Goal: Check status: Check status

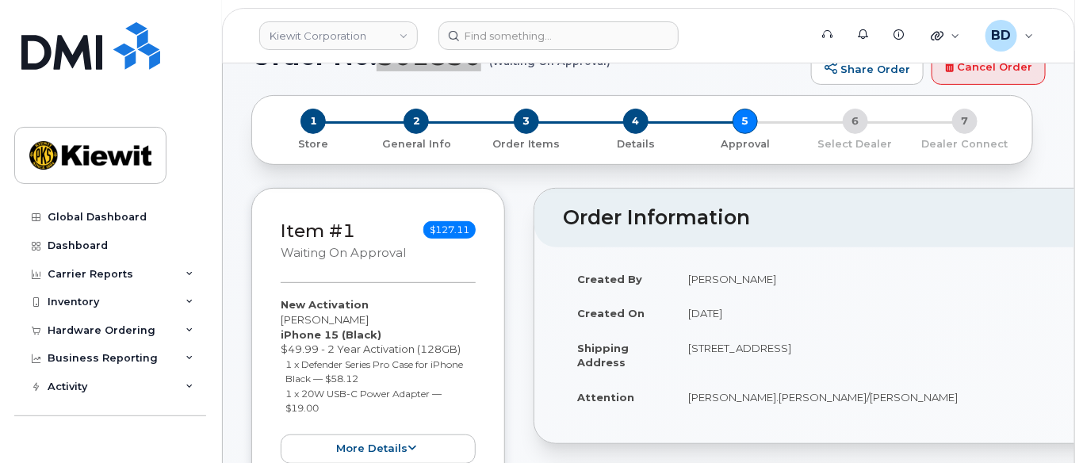
scroll to position [105, 0]
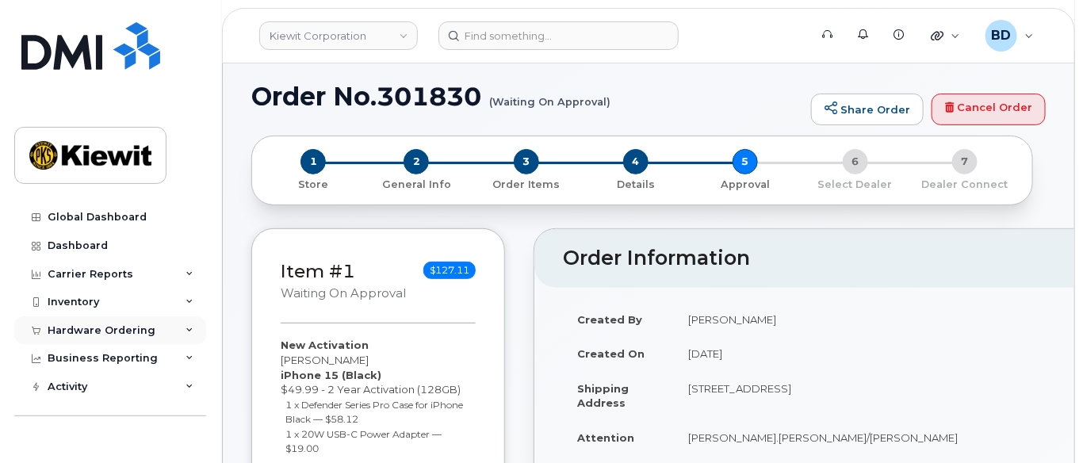
click at [188, 330] on icon at bounding box center [190, 331] width 8 height 8
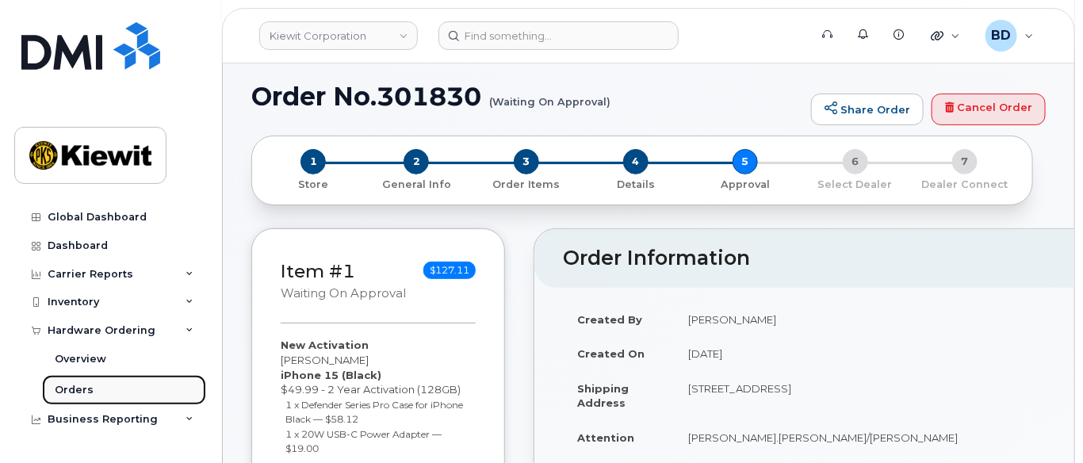
click at [113, 389] on link "Orders" at bounding box center [124, 390] width 164 height 30
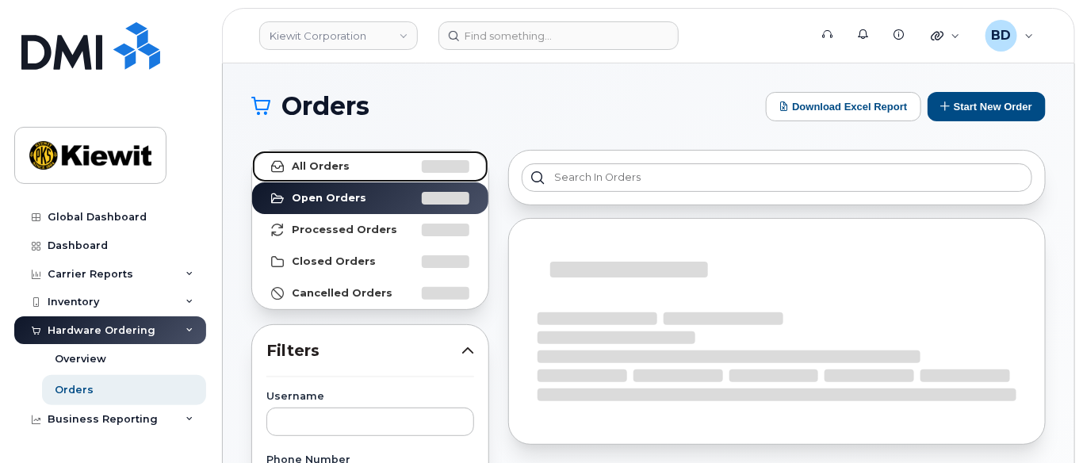
click at [398, 169] on link "All Orders" at bounding box center [370, 167] width 236 height 32
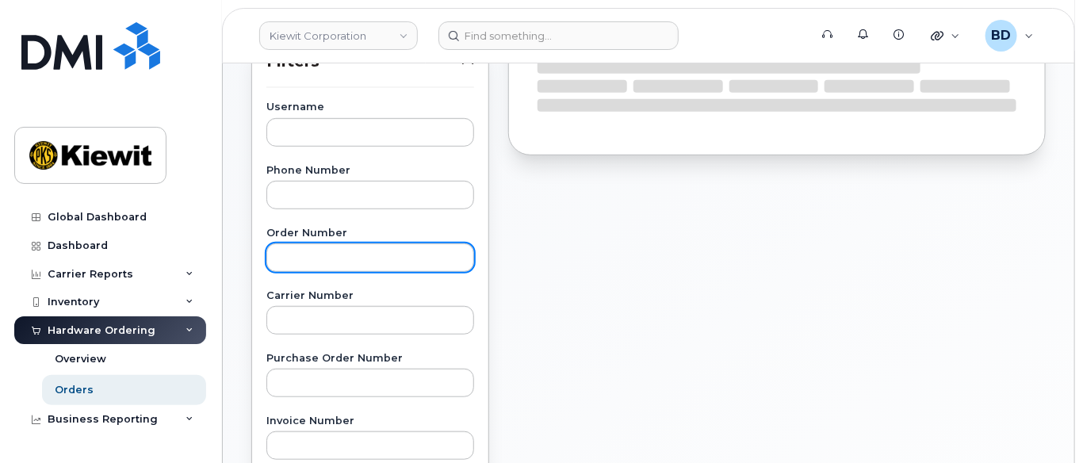
scroll to position [317, 0]
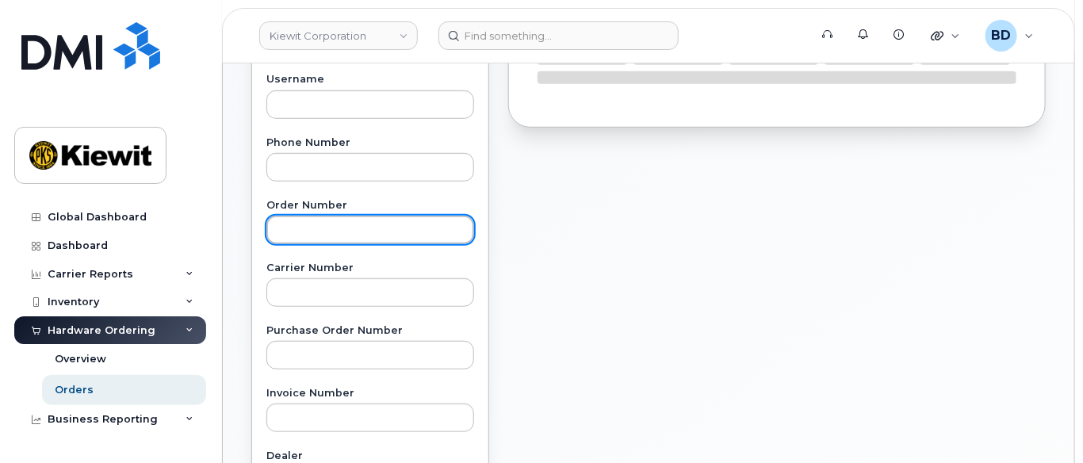
click at [297, 231] on input "text" at bounding box center [370, 230] width 208 height 29
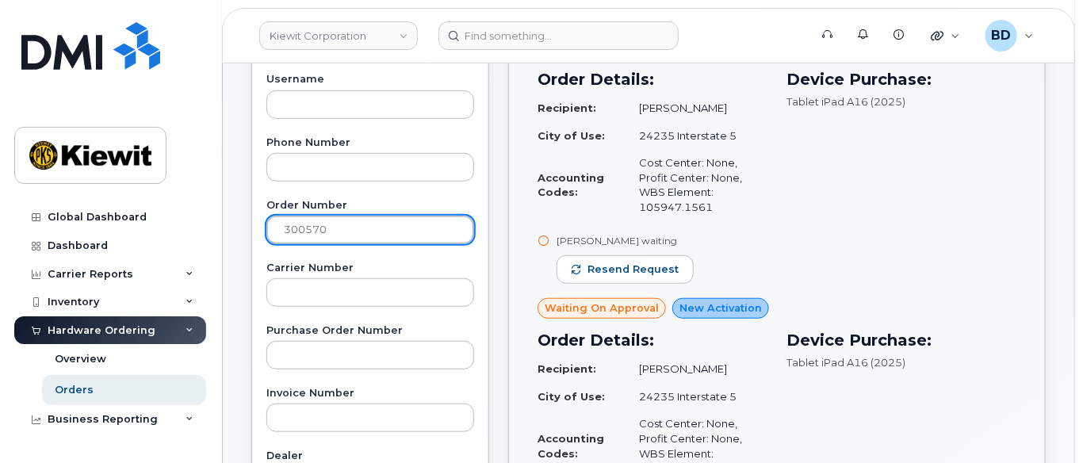
type input "300570"
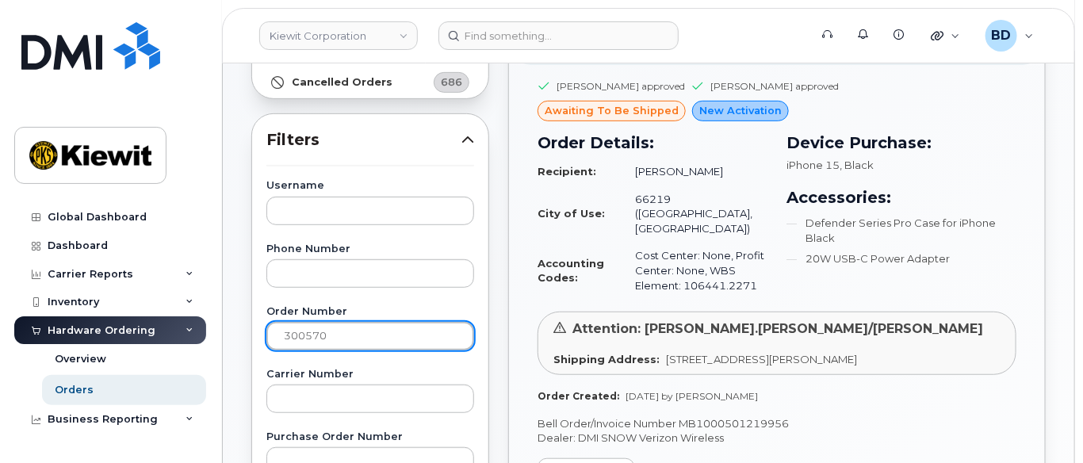
scroll to position [105, 0]
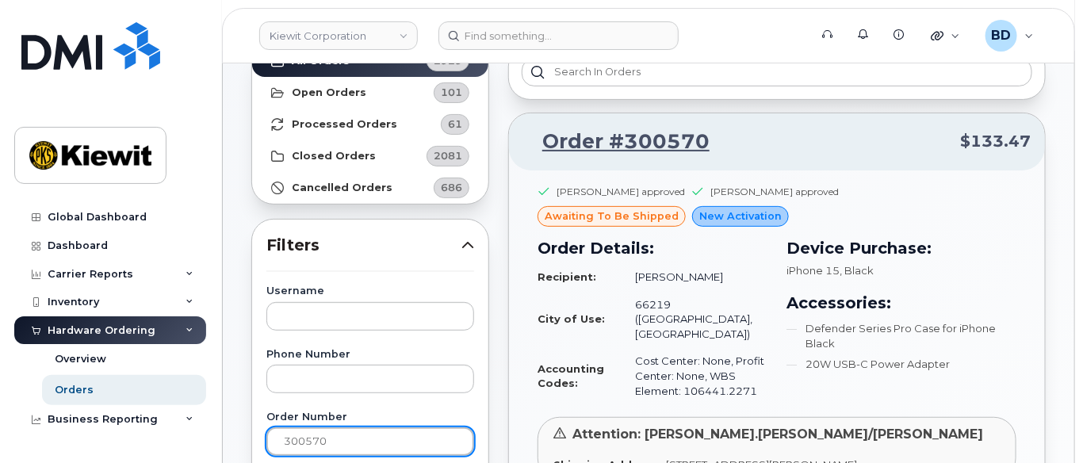
drag, startPoint x: 341, startPoint y: 440, endPoint x: 191, endPoint y: 442, distance: 149.9
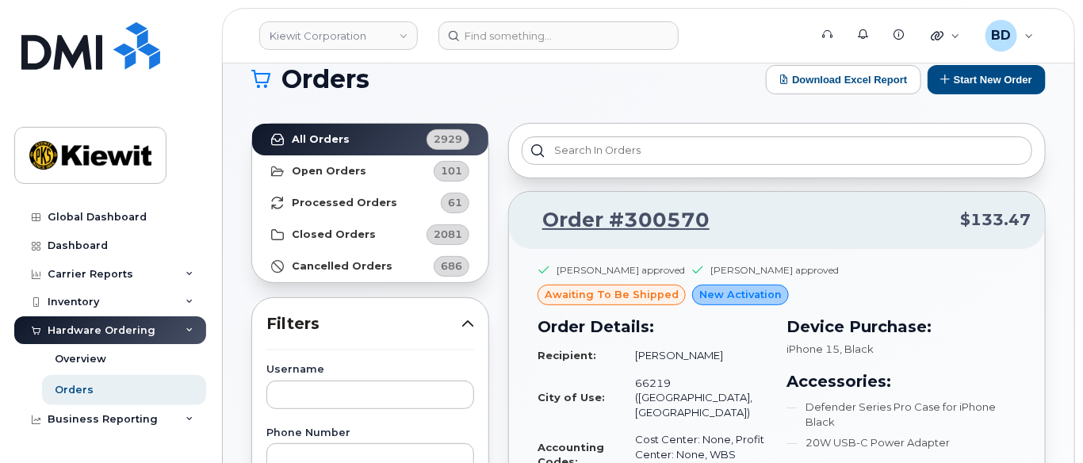
scroll to position [0, 0]
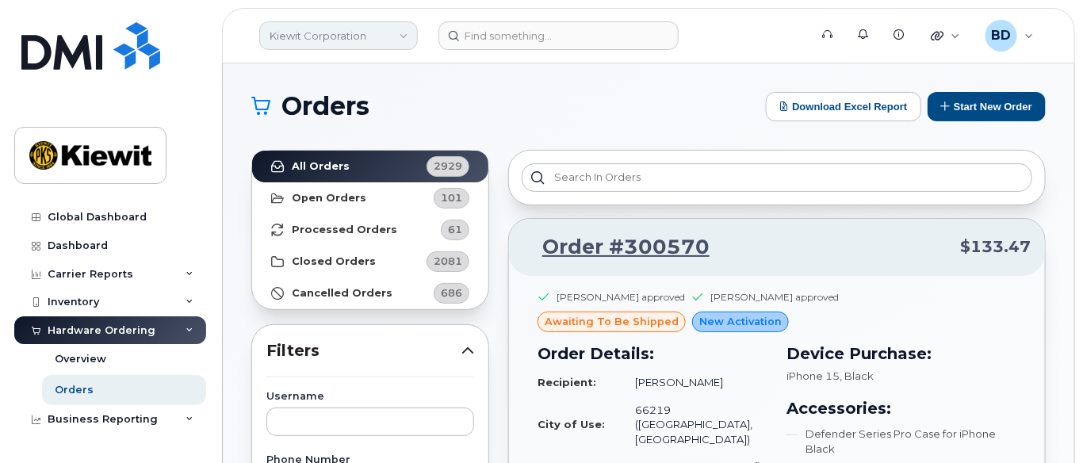
click at [333, 40] on link "Kiewit Corporation" at bounding box center [338, 35] width 159 height 29
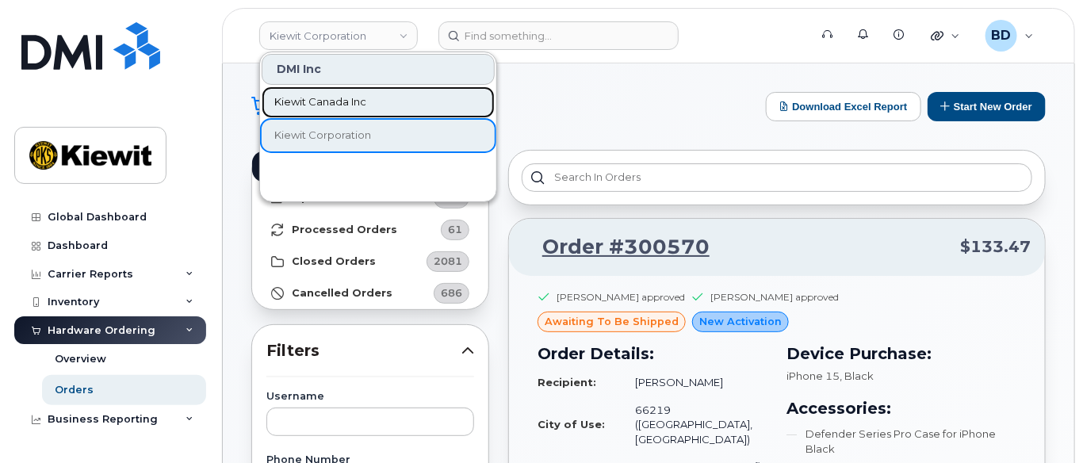
click at [320, 99] on span "Kiewit Canada Inc" at bounding box center [320, 102] width 92 height 16
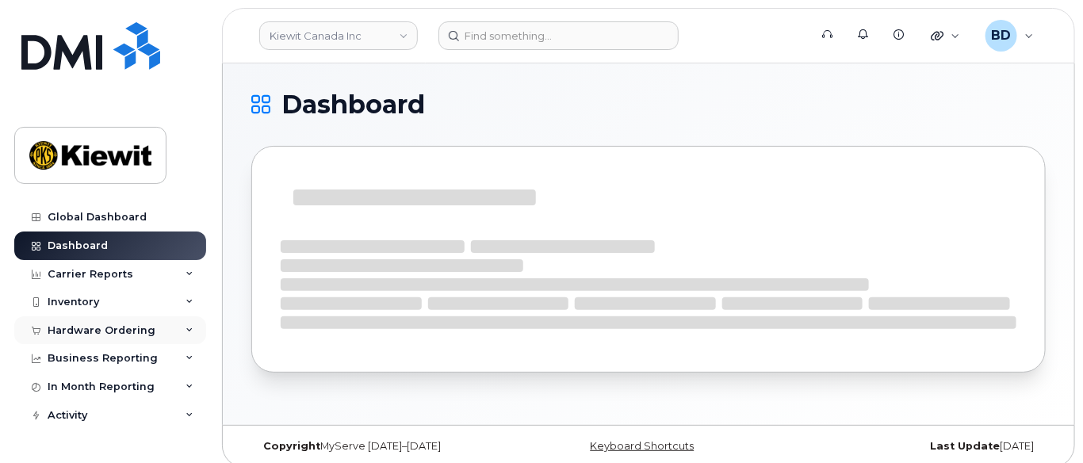
click at [170, 331] on div "Hardware Ordering" at bounding box center [110, 330] width 192 height 29
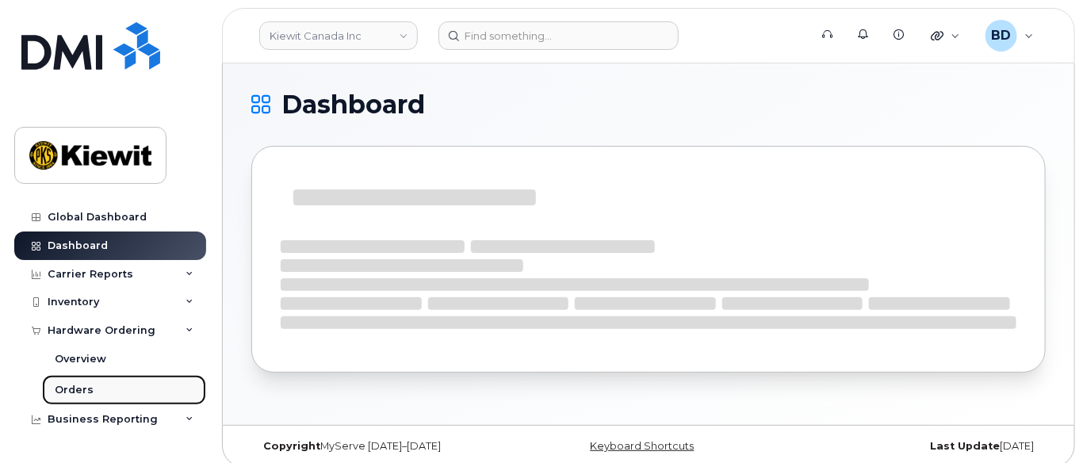
click at [75, 389] on div "Orders" at bounding box center [74, 390] width 39 height 14
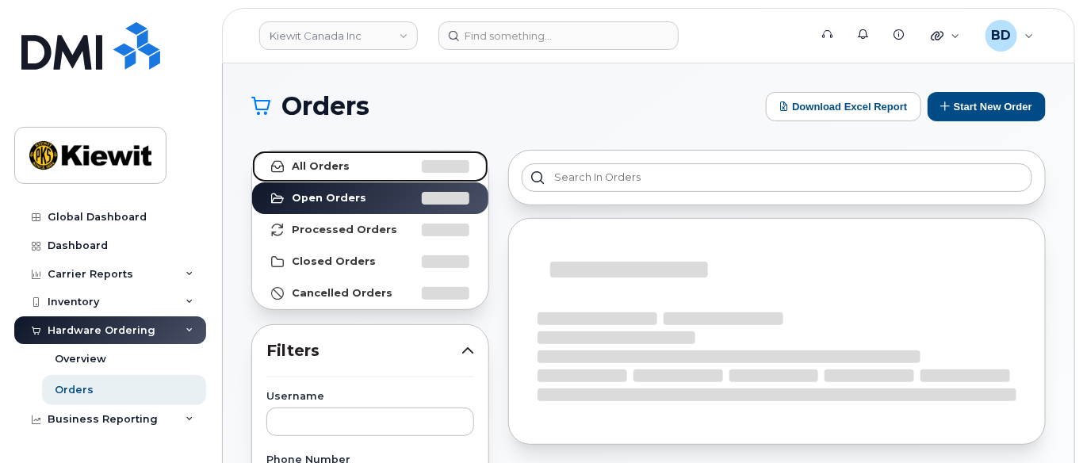
click at [342, 162] on strong "All Orders" at bounding box center [321, 166] width 58 height 13
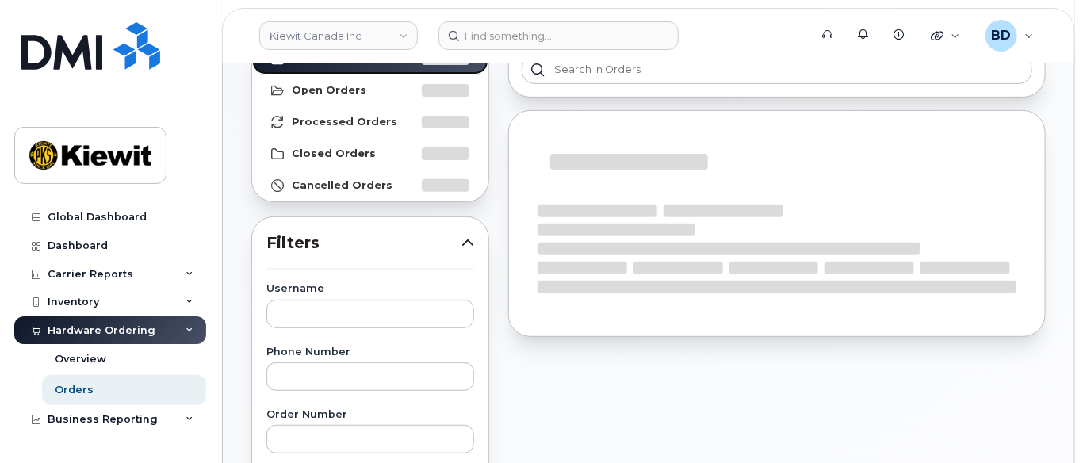
scroll to position [211, 0]
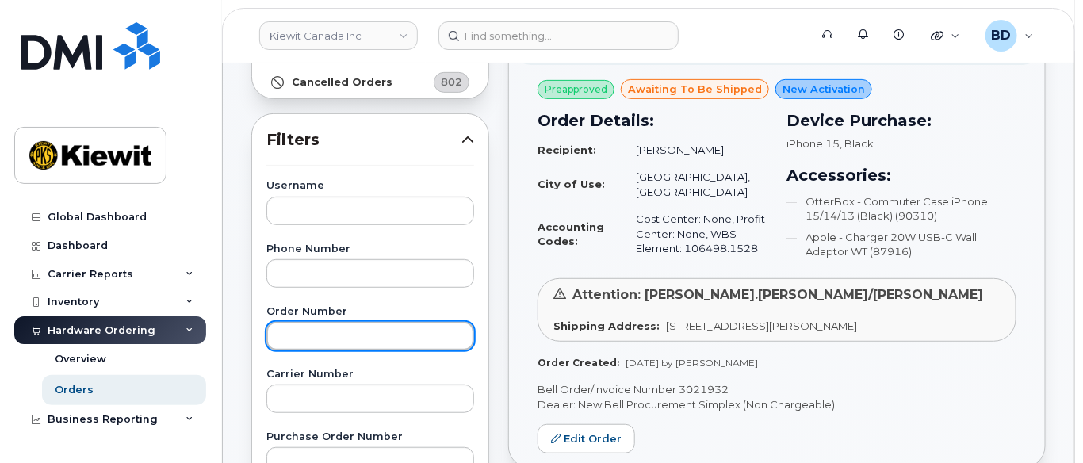
click at [316, 329] on input "text" at bounding box center [370, 336] width 208 height 29
paste input "301428"
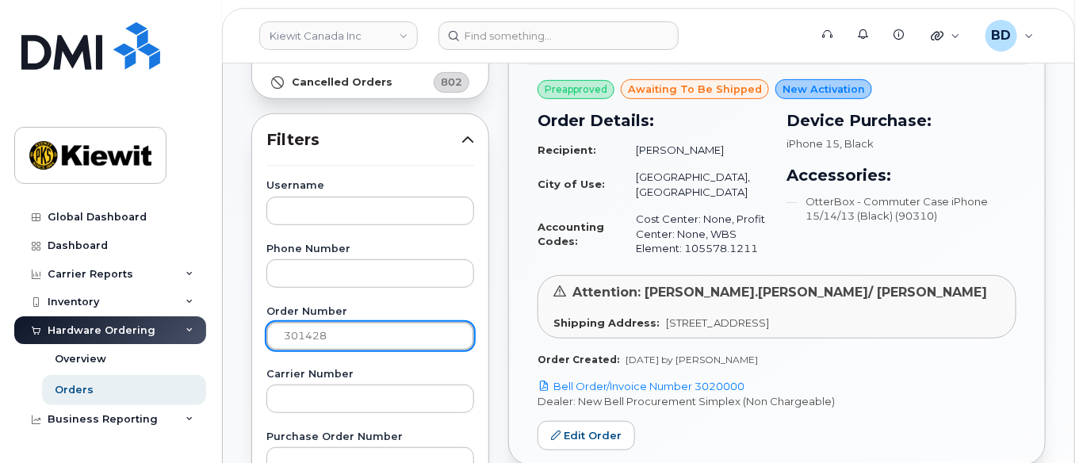
drag, startPoint x: 334, startPoint y: 331, endPoint x: 215, endPoint y: 328, distance: 119.0
click at [216, 329] on body "Kiewit Canada Inc Support Alerts Knowledge Base Quicklinks Suspend / Cancel Dev…" at bounding box center [541, 451] width 1083 height 1324
paste input "722"
type input "301722"
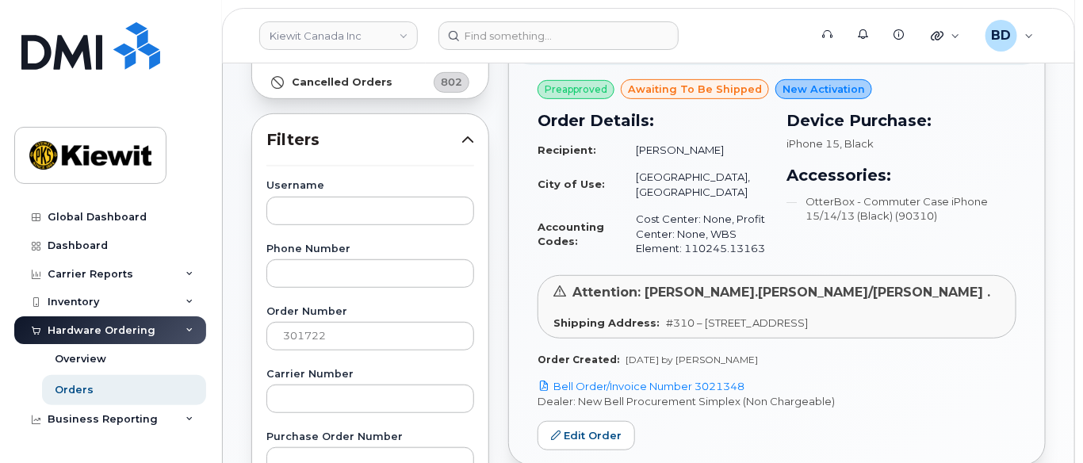
scroll to position [0, 0]
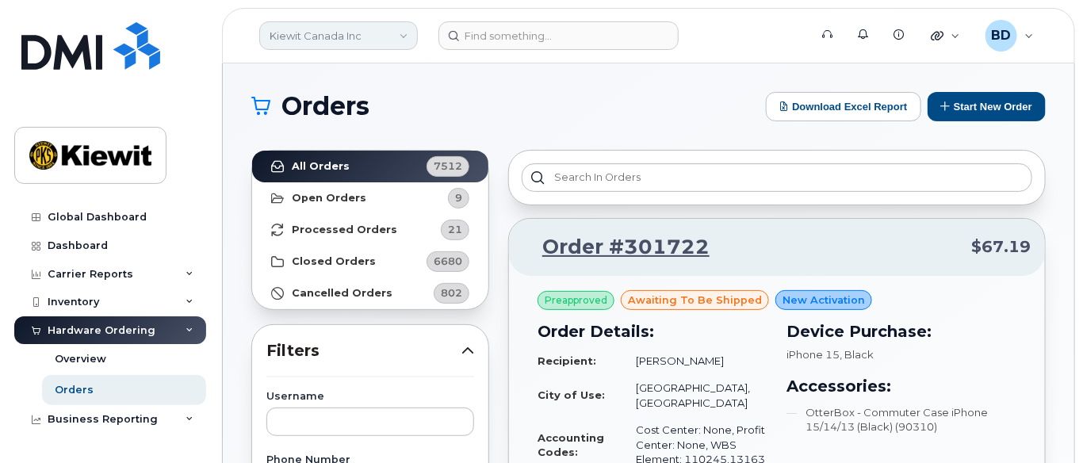
click at [356, 29] on link "Kiewit Canada Inc" at bounding box center [338, 35] width 159 height 29
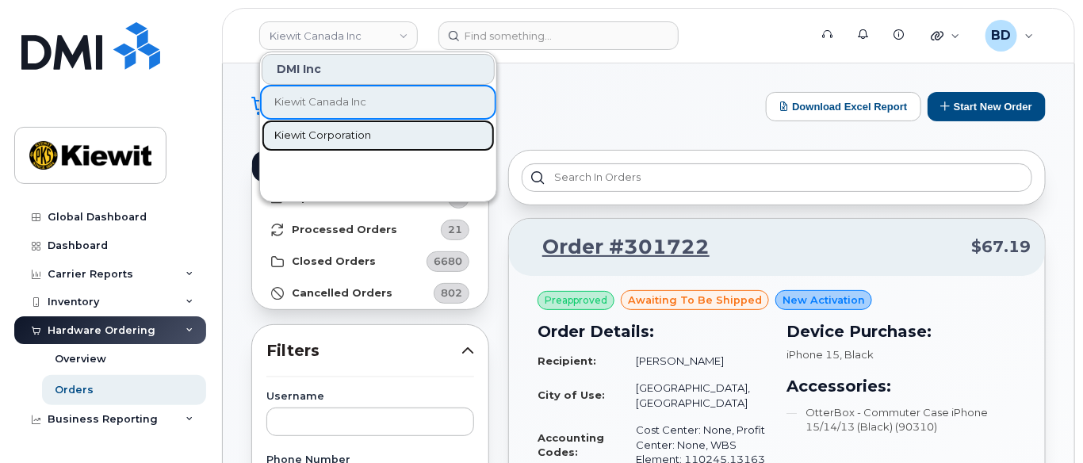
click at [320, 140] on span "Kiewit Corporation" at bounding box center [322, 136] width 97 height 16
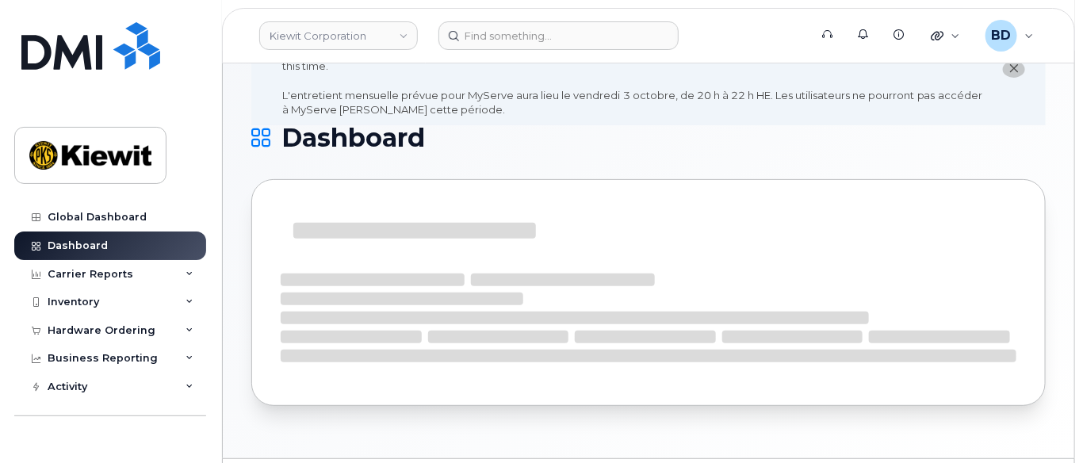
scroll to position [105, 0]
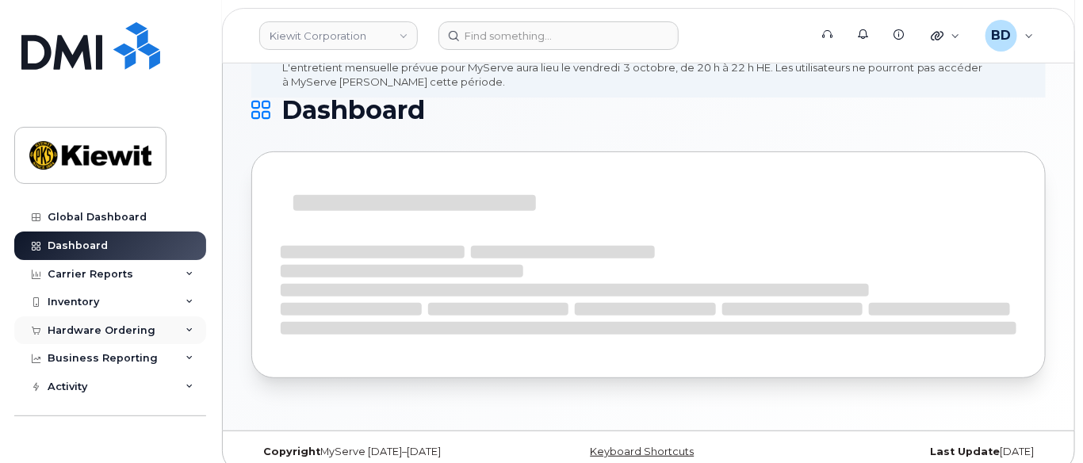
click at [186, 331] on icon at bounding box center [190, 331] width 8 height 8
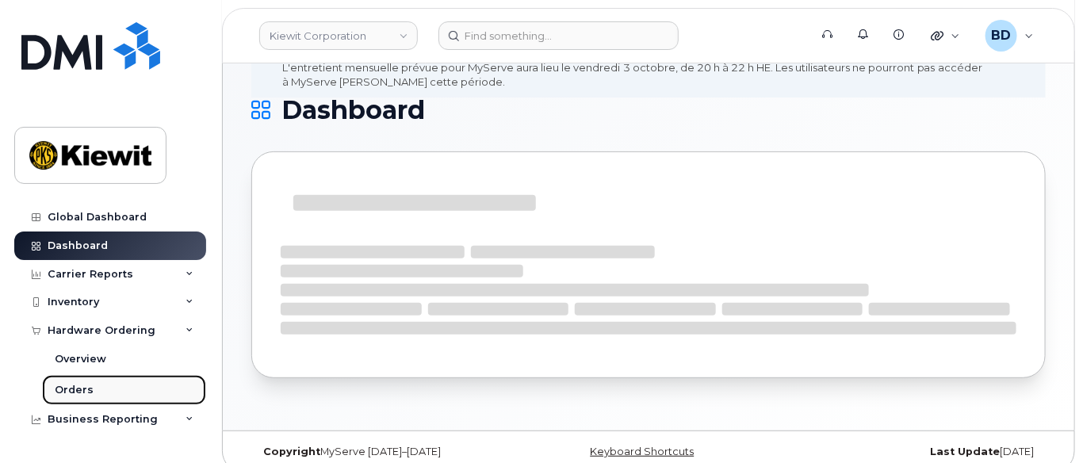
click at [81, 384] on div "Orders" at bounding box center [74, 390] width 39 height 14
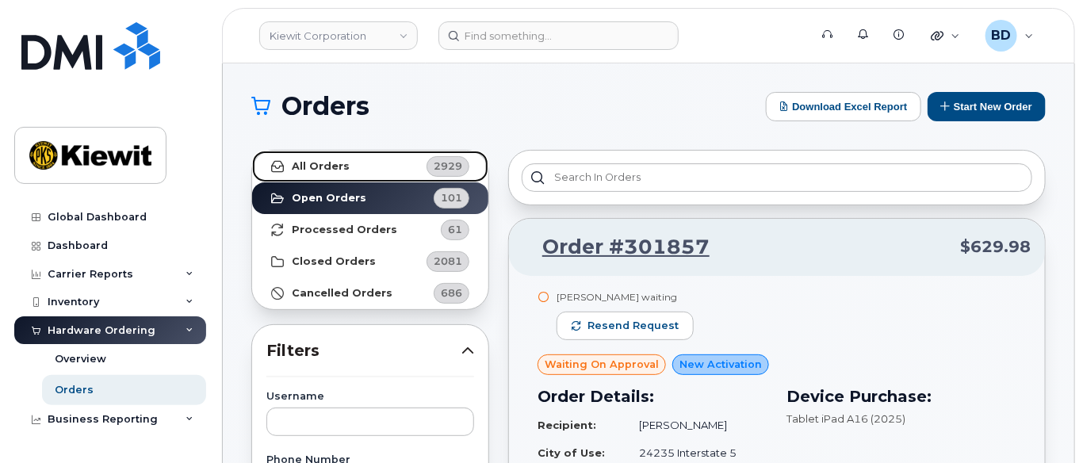
click at [339, 163] on strong "All Orders" at bounding box center [321, 166] width 58 height 13
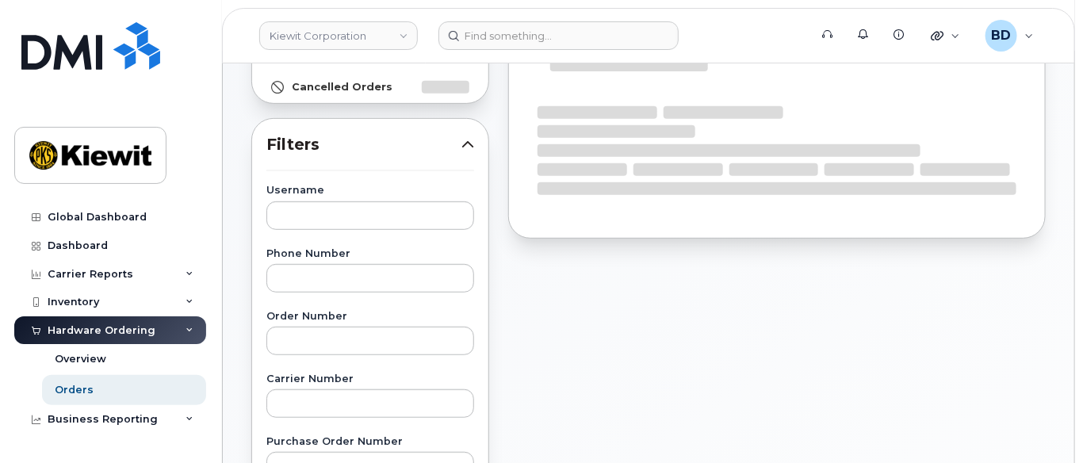
scroll to position [211, 0]
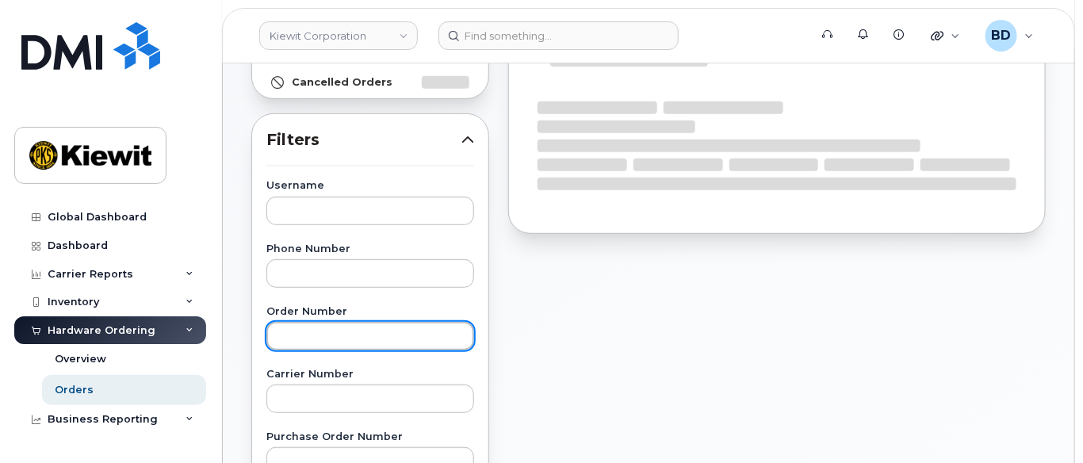
click at [307, 331] on input "text" at bounding box center [370, 336] width 208 height 29
paste input "301441"
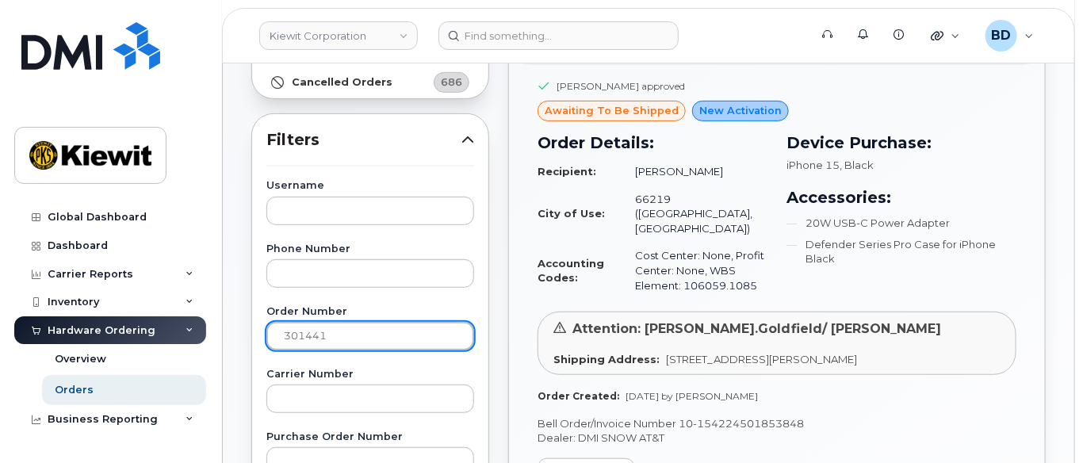
drag, startPoint x: 337, startPoint y: 333, endPoint x: 222, endPoint y: 334, distance: 115.0
click at [223, 334] on div "Orders Download Excel Report Start New Order All Orders 2930 Open Orders 102 Pr…" at bounding box center [649, 458] width 852 height 1210
paste input "58"
drag, startPoint x: 322, startPoint y: 335, endPoint x: 178, endPoint y: 343, distance: 144.5
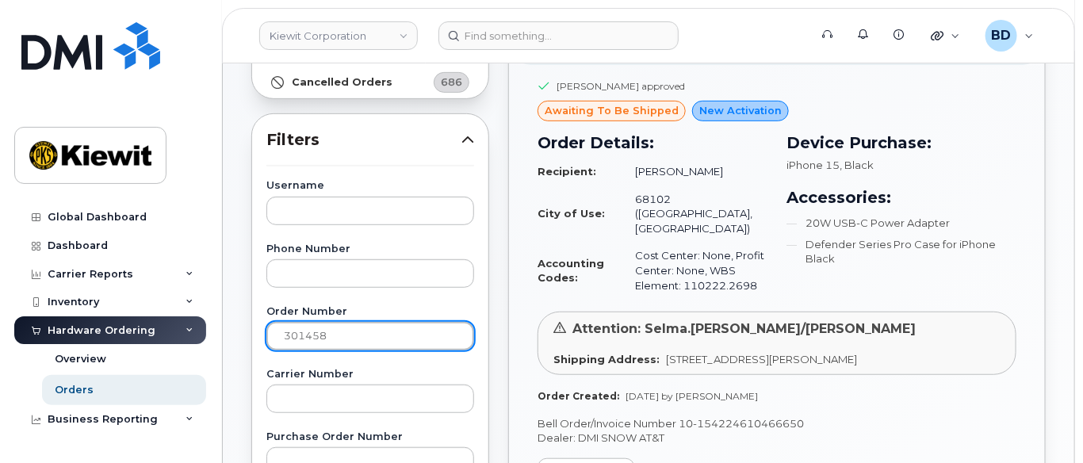
click at [223, 343] on div "Kiewit Corporation Support Alerts Knowledge Base Quicklinks Suspend / Cancel De…" at bounding box center [649, 458] width 852 height 1210
paste input "63"
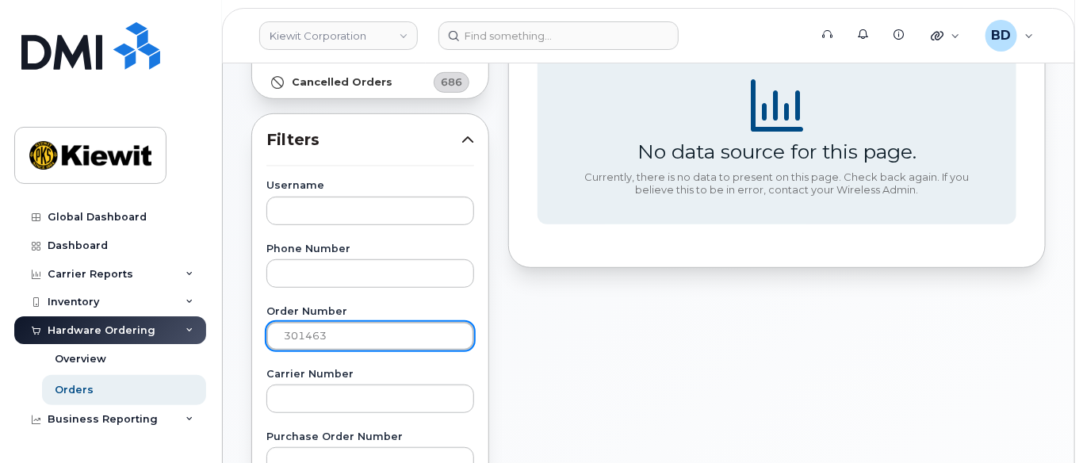
drag, startPoint x: 355, startPoint y: 334, endPoint x: 146, endPoint y: 323, distance: 209.6
click at [223, 324] on div "Kiewit Corporation Support Alerts Knowledge Base Quicklinks Suspend / Cancel De…" at bounding box center [649, 458] width 852 height 1210
type input "v"
paste input "301573"
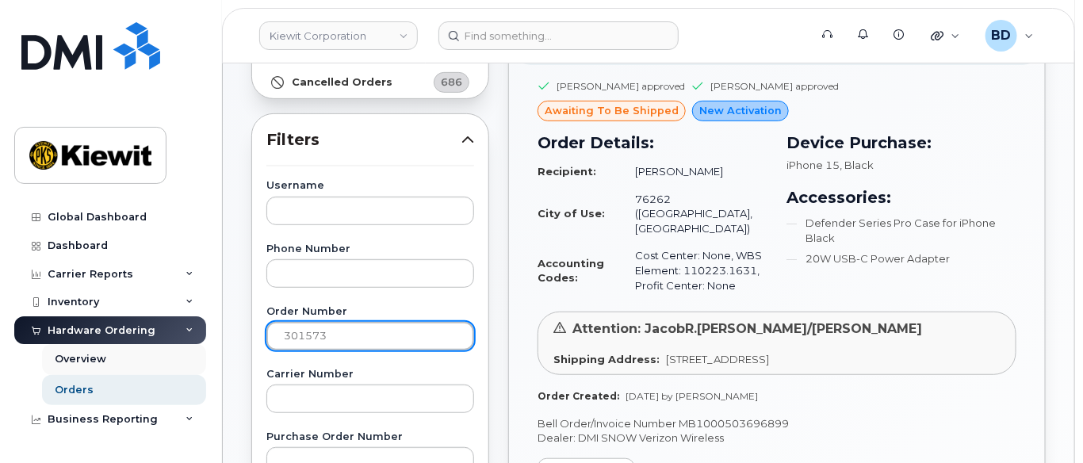
drag, startPoint x: 327, startPoint y: 335, endPoint x: 132, endPoint y: 354, distance: 196.7
click at [223, 356] on div "Kiewit Corporation Support Alerts Knowledge Base Quicklinks Suspend / Cancel De…" at bounding box center [649, 458] width 852 height 1210
type input "v"
paste input "301549"
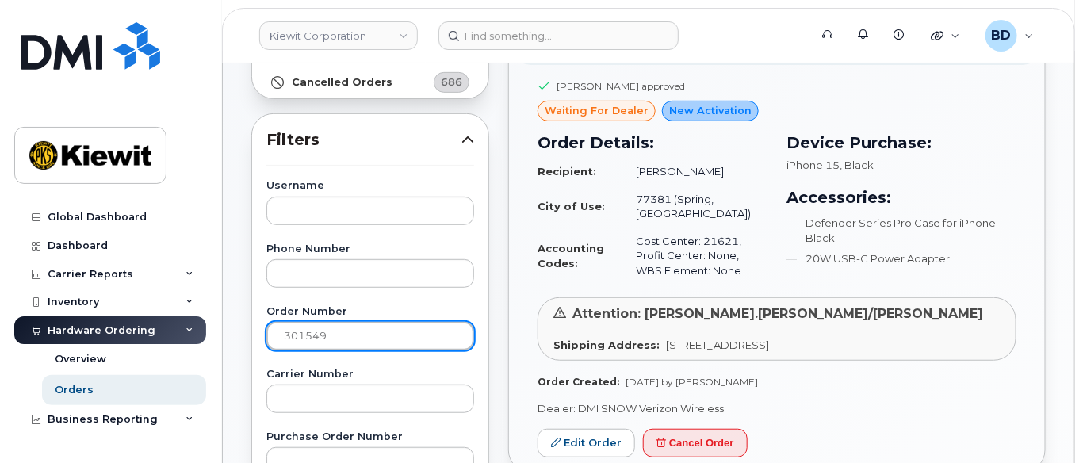
drag, startPoint x: 320, startPoint y: 335, endPoint x: 193, endPoint y: 330, distance: 127.0
click at [226, 345] on div "Orders Download Excel Report Start New Order All Orders 2930 Open Orders 102 Pr…" at bounding box center [649, 458] width 852 height 1210
paste input "685"
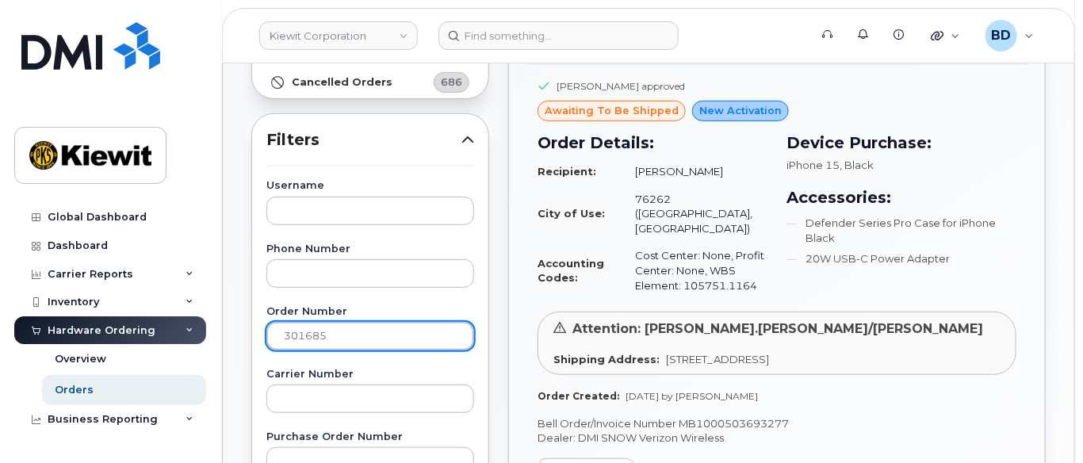
drag, startPoint x: 339, startPoint y: 334, endPoint x: 218, endPoint y: 337, distance: 121.4
click at [218, 337] on body "[PERSON_NAME] Corporation Support Alerts Knowledge Base Quicklinks Suspend / Ca…" at bounding box center [541, 451] width 1083 height 1324
paste input "7"
click at [289, 334] on input "301687" at bounding box center [370, 336] width 208 height 29
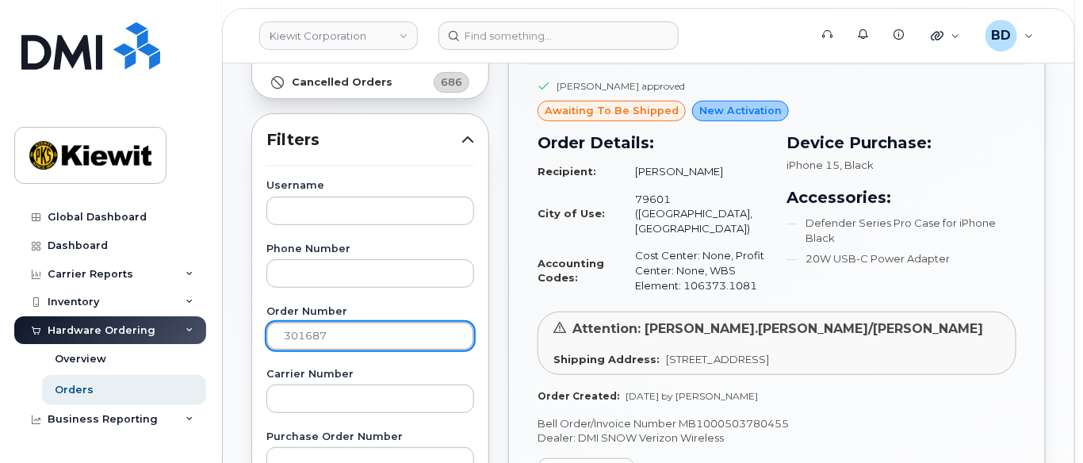
click at [289, 334] on input "301687" at bounding box center [370, 336] width 208 height 29
paste input "9"
drag, startPoint x: 332, startPoint y: 335, endPoint x: 180, endPoint y: 346, distance: 152.7
click at [223, 347] on div "Kiewit Corporation Support Alerts Knowledge Base Quicklinks Suspend / Cancel De…" at bounding box center [649, 458] width 852 height 1210
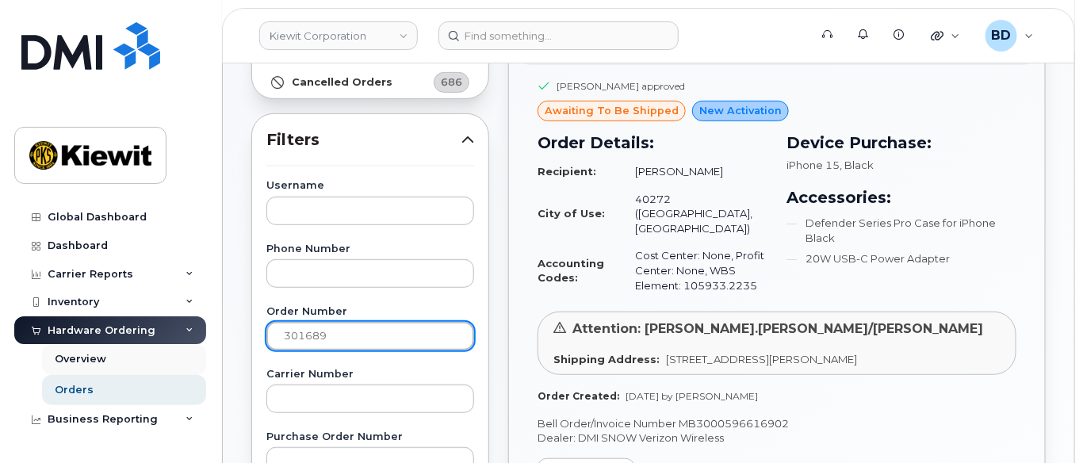
paste input "91"
drag, startPoint x: 341, startPoint y: 331, endPoint x: 167, endPoint y: 341, distance: 174.7
click at [223, 341] on div "Kiewit Corporation Support Alerts Knowledge Base Quicklinks Suspend / Cancel De…" at bounding box center [649, 458] width 852 height 1210
paste input "3"
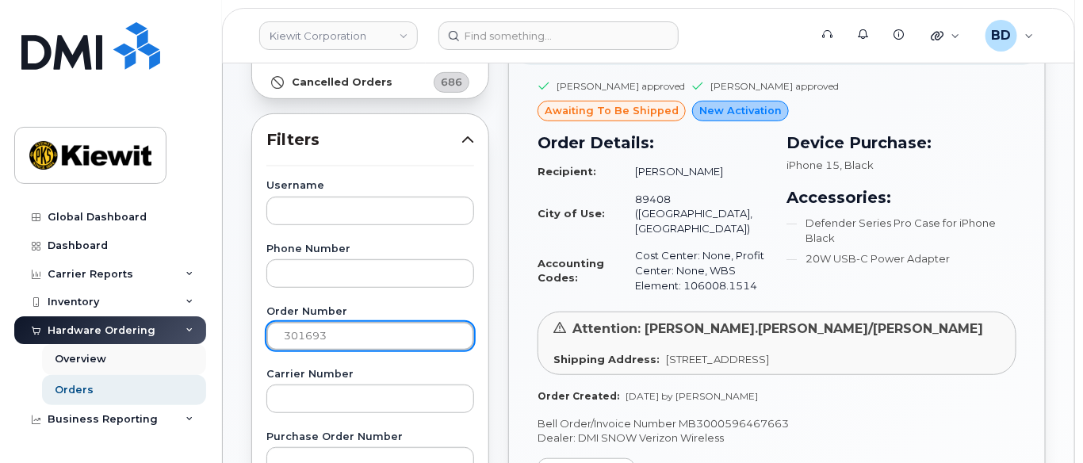
type input "301693"
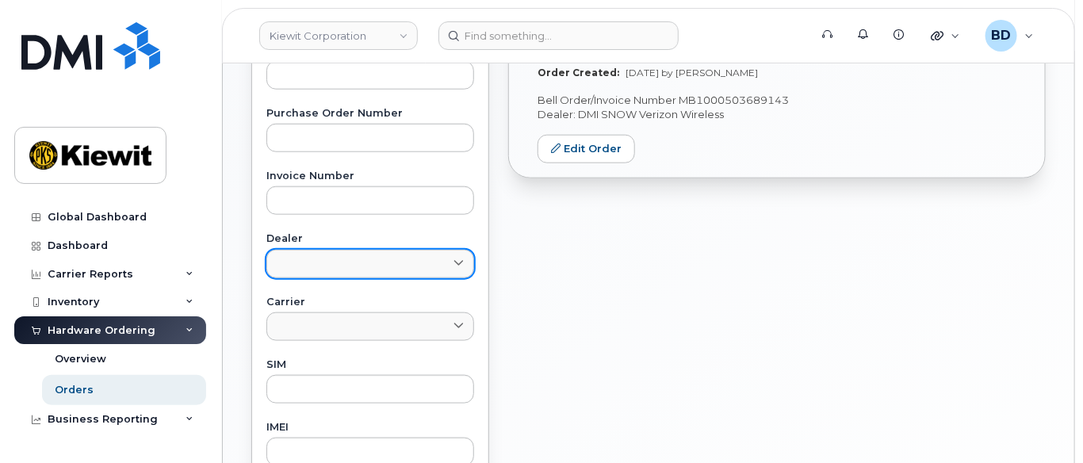
scroll to position [423, 0]
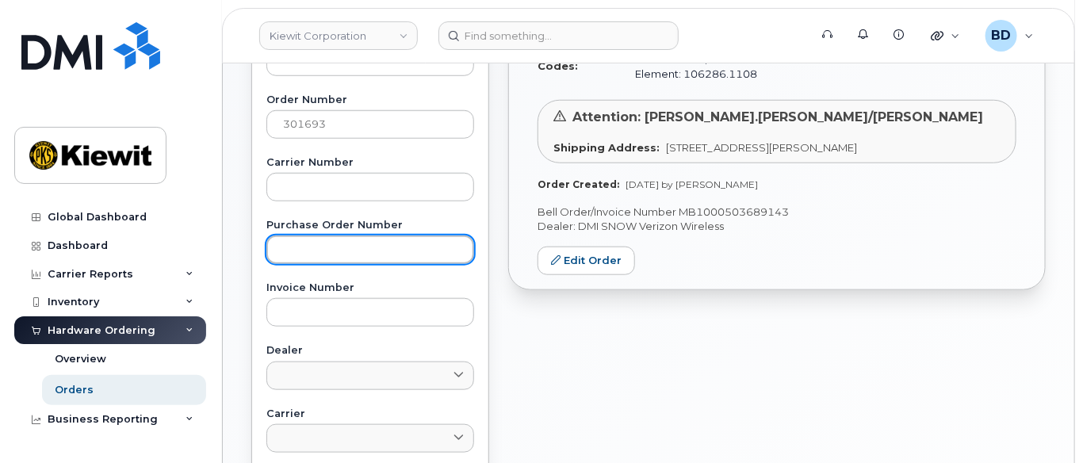
click at [316, 258] on input "text" at bounding box center [370, 249] width 208 height 29
paste input "301694"
type input "301694"
drag, startPoint x: 330, startPoint y: 256, endPoint x: 201, endPoint y: 255, distance: 129.2
click at [223, 255] on div "[PERSON_NAME] Corporation Support Alerts Knowledge Base Quicklinks Suspend / Ca…" at bounding box center [649, 246] width 852 height 1210
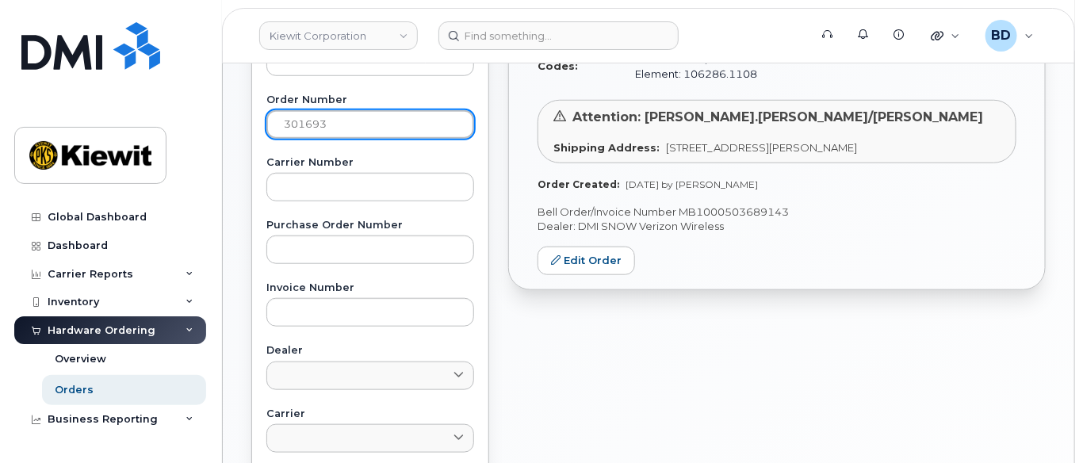
drag, startPoint x: 354, startPoint y: 113, endPoint x: 218, endPoint y: 125, distance: 136.2
click at [218, 125] on body "Kiewit Corporation Support Alerts Knowledge Base Quicklinks Suspend / Cancel De…" at bounding box center [541, 239] width 1083 height 1324
paste input "4"
type input "301694"
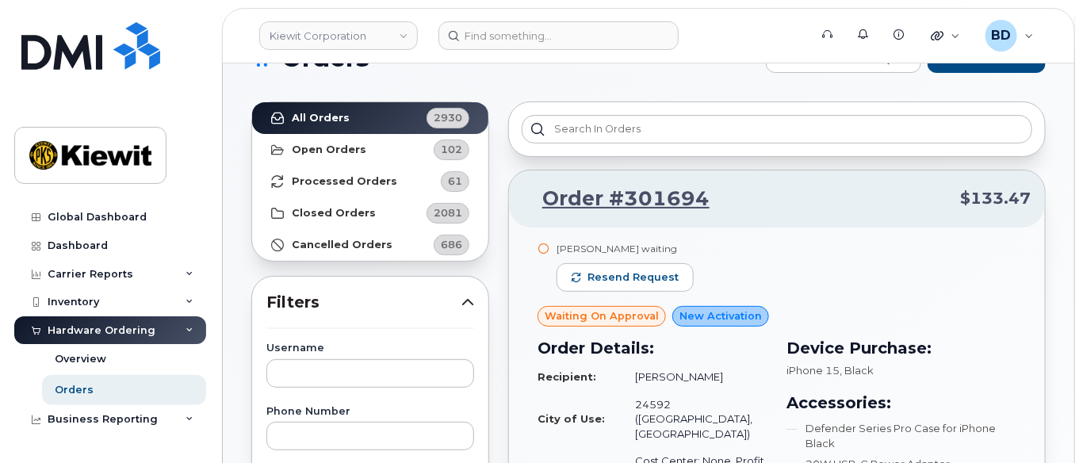
scroll to position [0, 0]
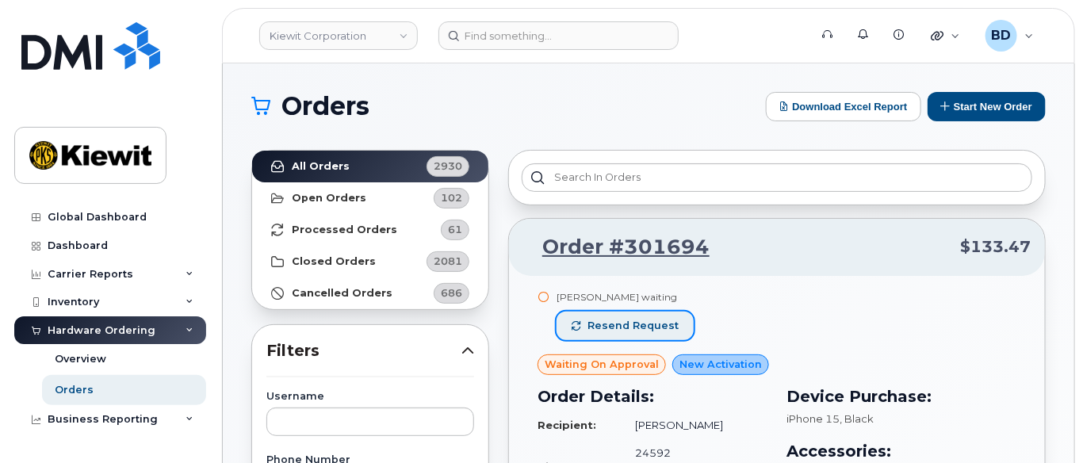
click at [617, 322] on span "Resend request" at bounding box center [633, 326] width 91 height 14
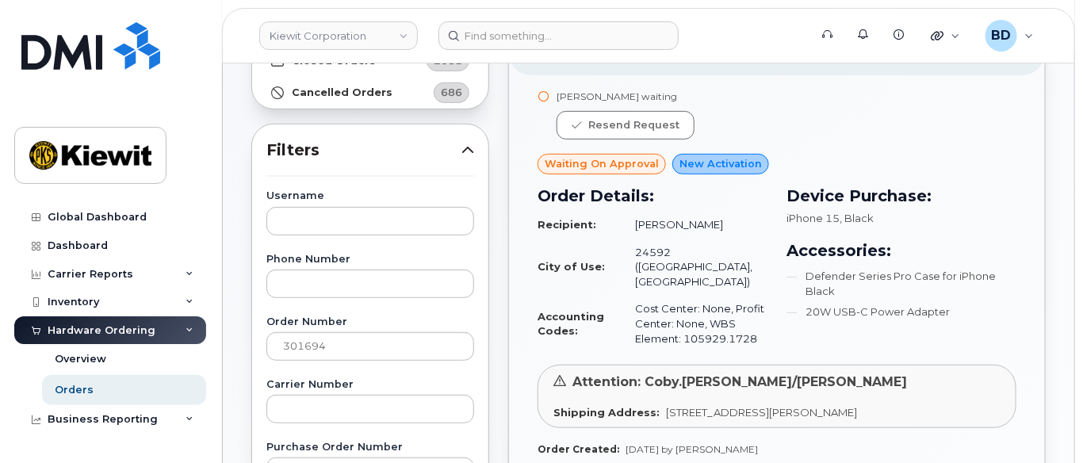
scroll to position [317, 0]
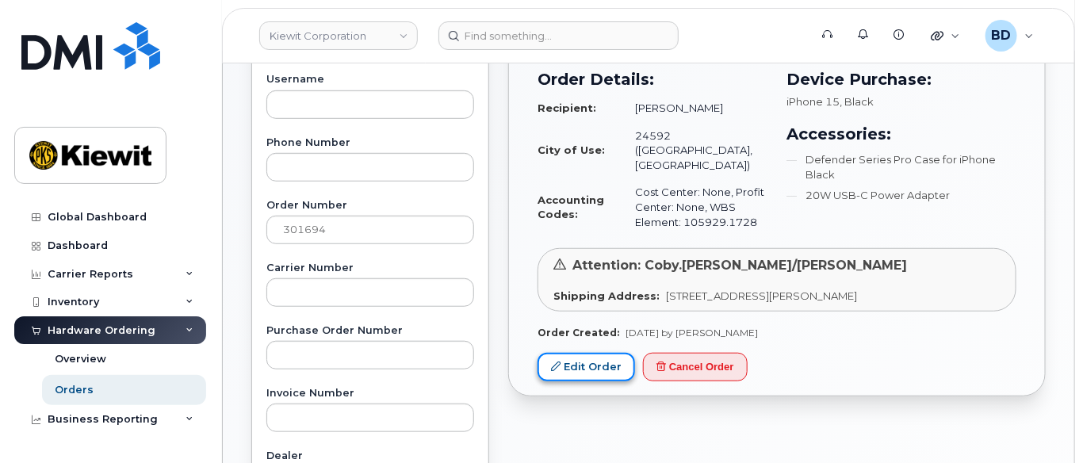
click at [588, 354] on link "Edit Order" at bounding box center [587, 367] width 98 height 29
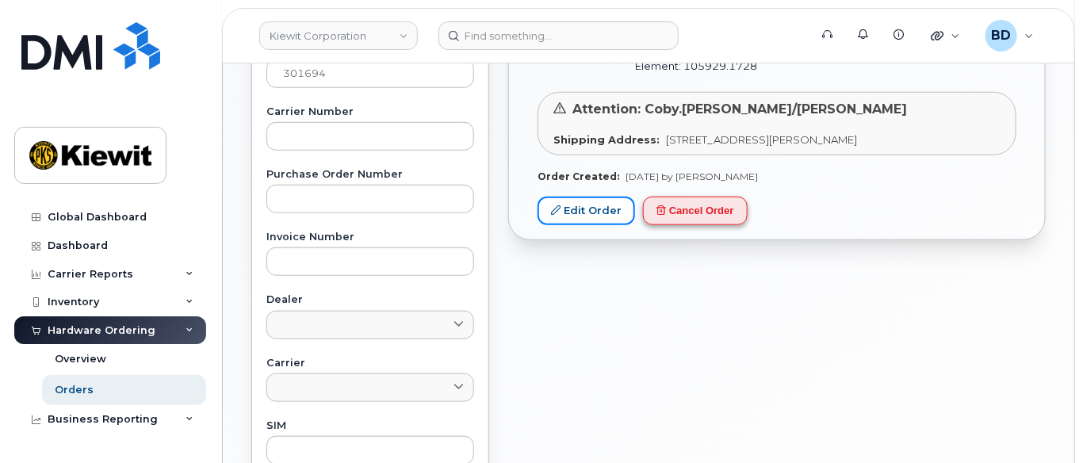
scroll to position [528, 0]
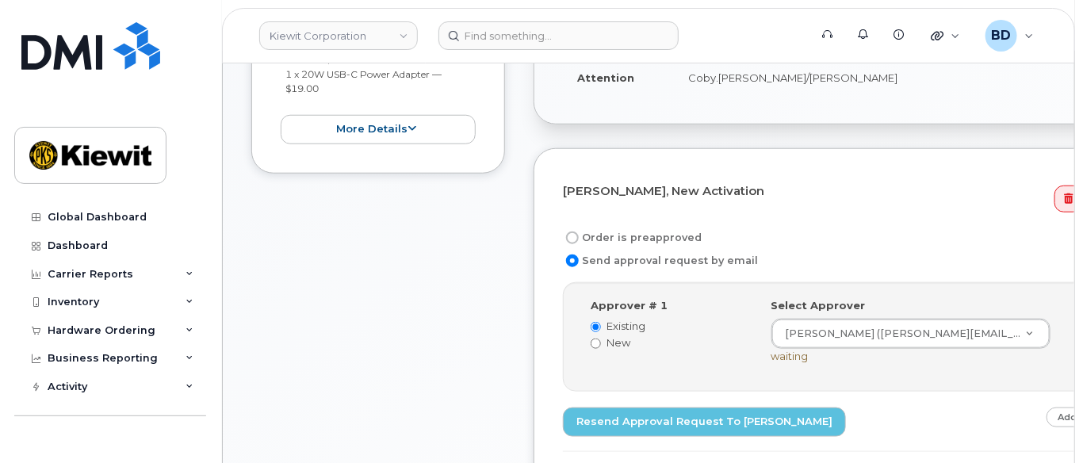
scroll to position [534, 0]
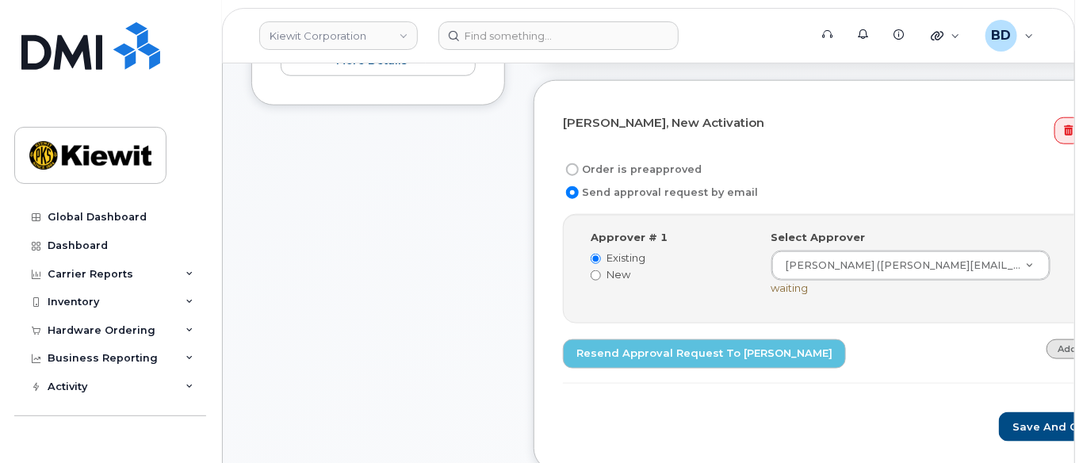
click at [1047, 358] on link "Add Approver" at bounding box center [1090, 349] width 87 height 20
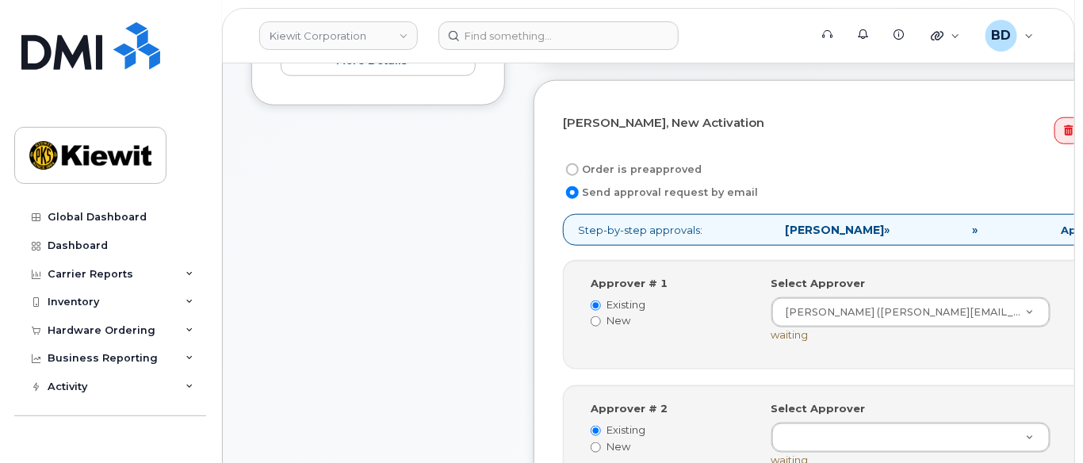
click at [1082, 313] on icon at bounding box center [1101, 308] width 9 height 10
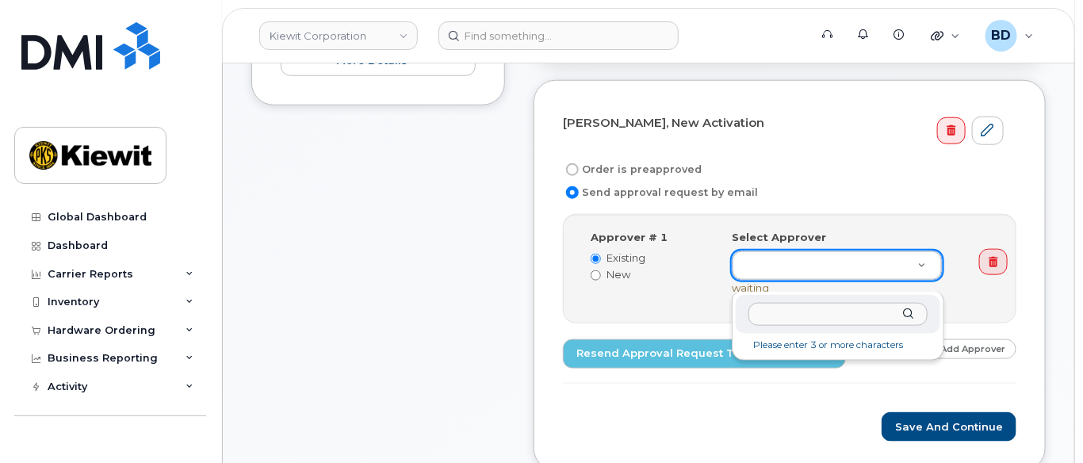
drag, startPoint x: 745, startPoint y: 275, endPoint x: 744, endPoint y: 262, distance: 13.5
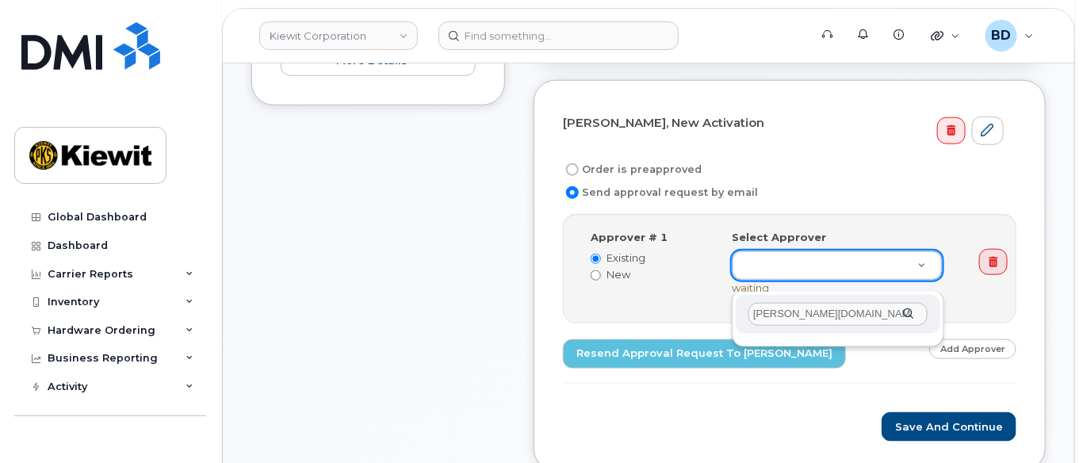
drag, startPoint x: 817, startPoint y: 315, endPoint x: 725, endPoint y: 315, distance: 92.0
type input "[PERSON_NAME].[PERSON_NAME]"
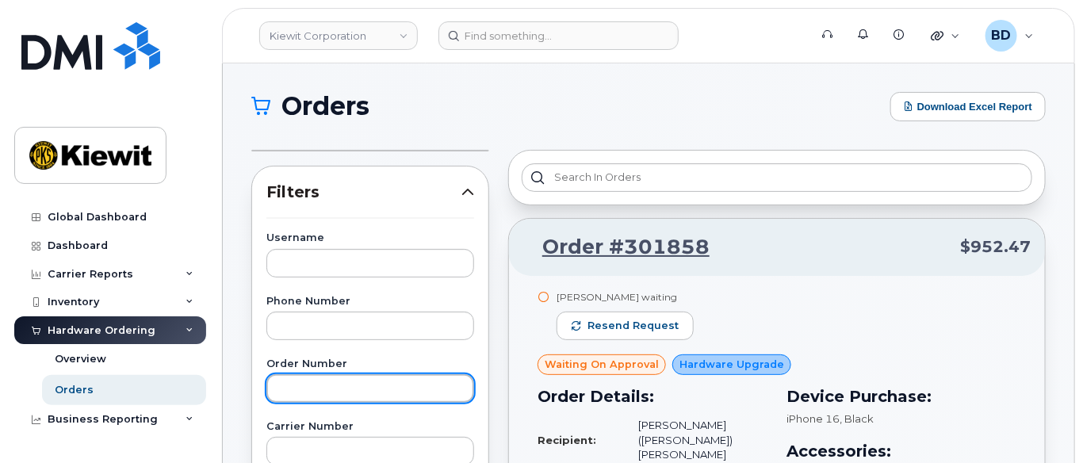
click at [293, 394] on input "text" at bounding box center [370, 388] width 208 height 29
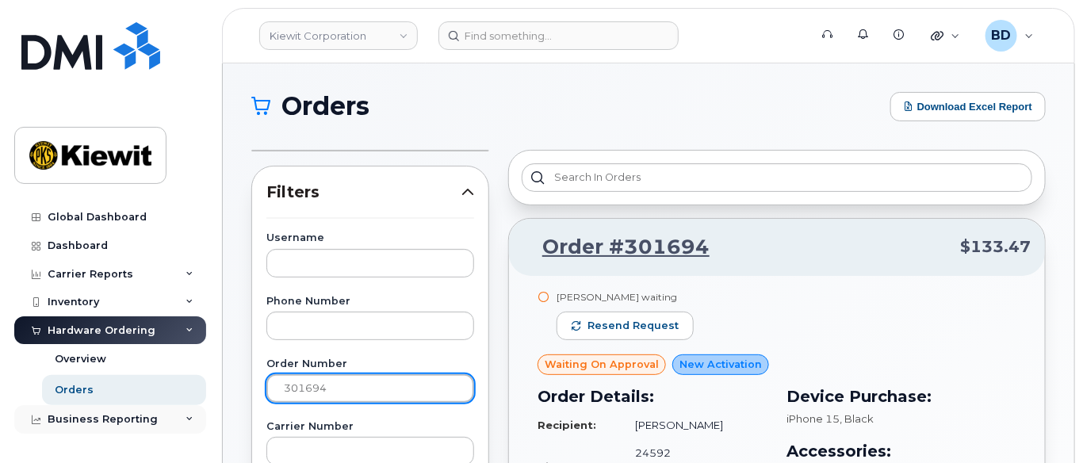
drag, startPoint x: 332, startPoint y: 385, endPoint x: 85, endPoint y: 406, distance: 248.3
paste input "759"
type input "301759"
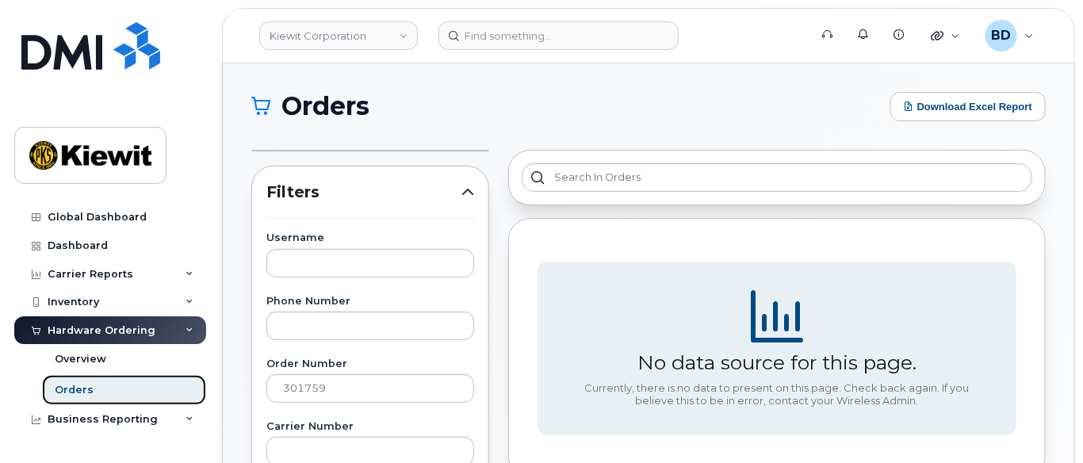
click at [73, 387] on div "Orders" at bounding box center [74, 390] width 39 height 14
click at [112, 399] on link "Orders" at bounding box center [124, 390] width 164 height 30
click at [113, 378] on link "Orders" at bounding box center [124, 390] width 164 height 30
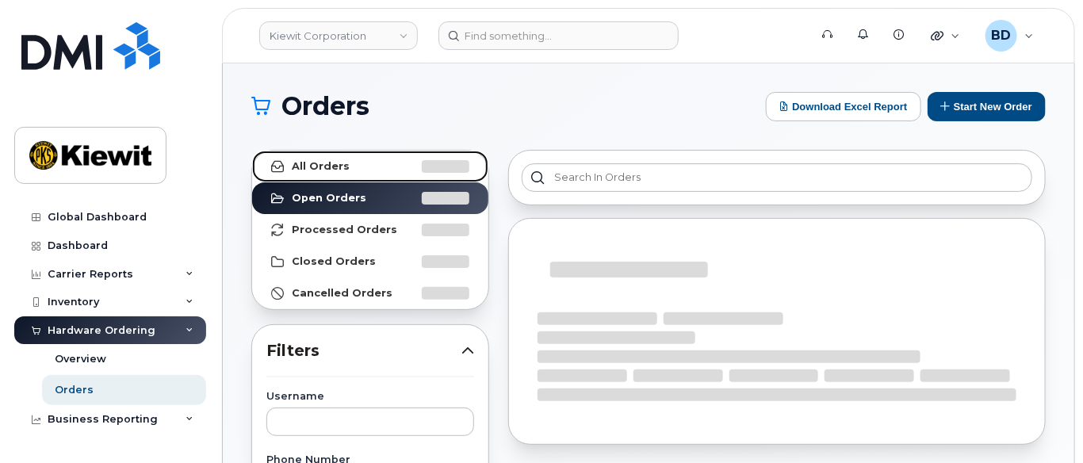
click at [314, 169] on strong "All Orders" at bounding box center [321, 166] width 58 height 13
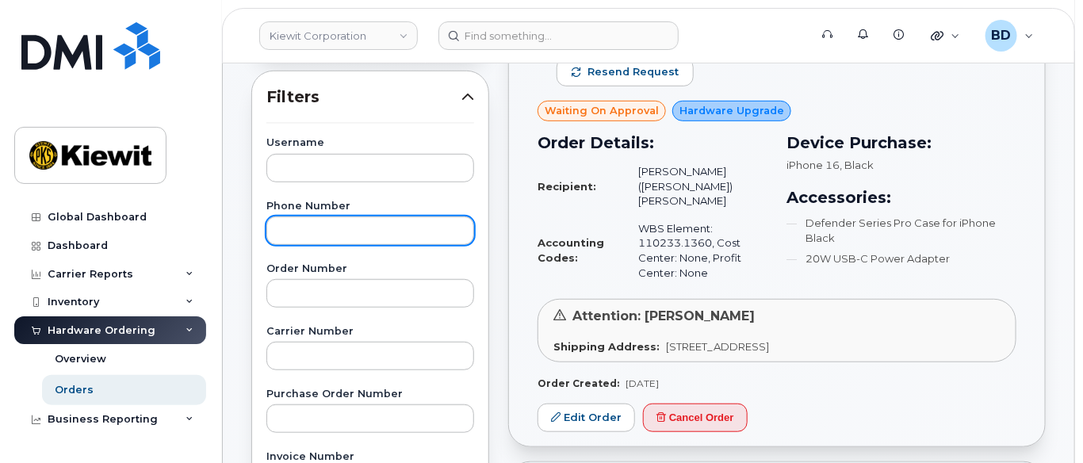
scroll to position [317, 0]
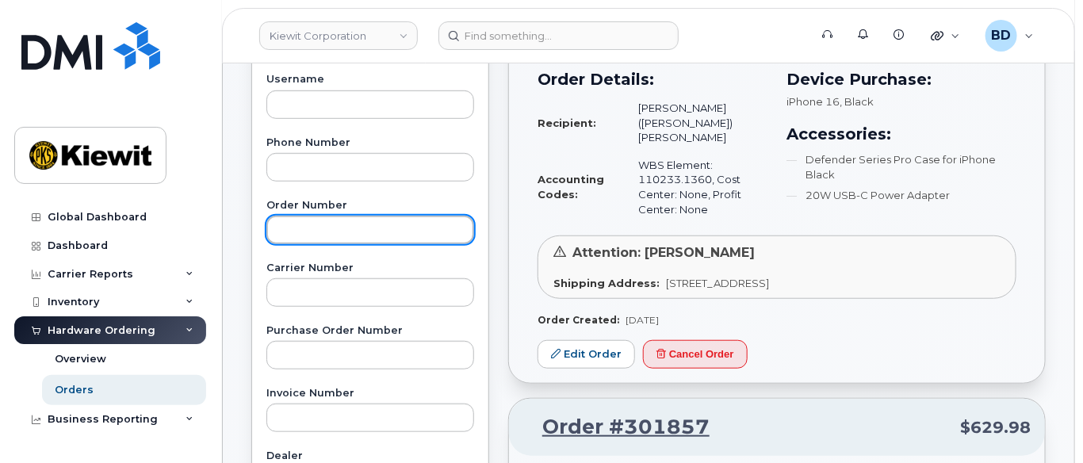
click at [304, 226] on input "text" at bounding box center [370, 230] width 208 height 29
paste input "301759"
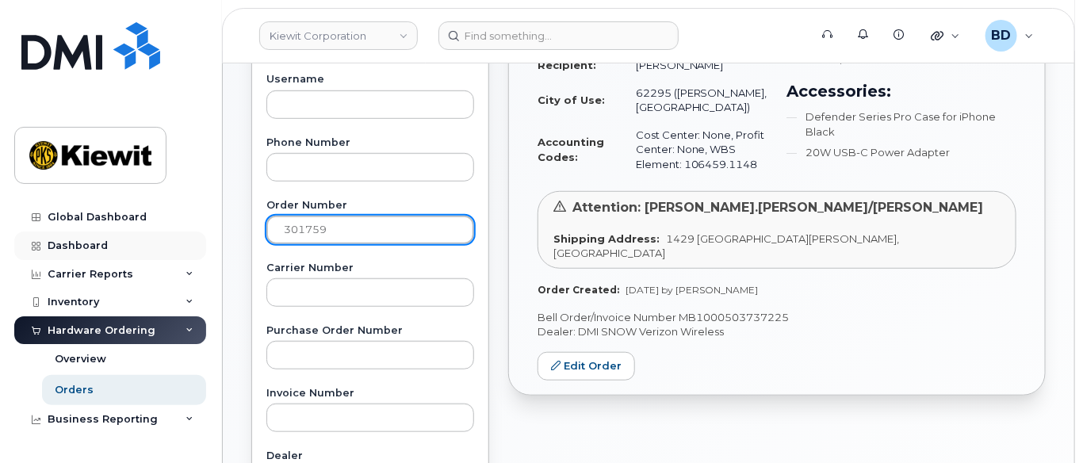
drag, startPoint x: 244, startPoint y: 227, endPoint x: 167, endPoint y: 239, distance: 78.6
click at [223, 239] on div "Kiewit Corporation Support Alerts Knowledge Base Quicklinks Suspend / Cancel De…" at bounding box center [649, 351] width 852 height 1210
paste input "63"
type input "301763"
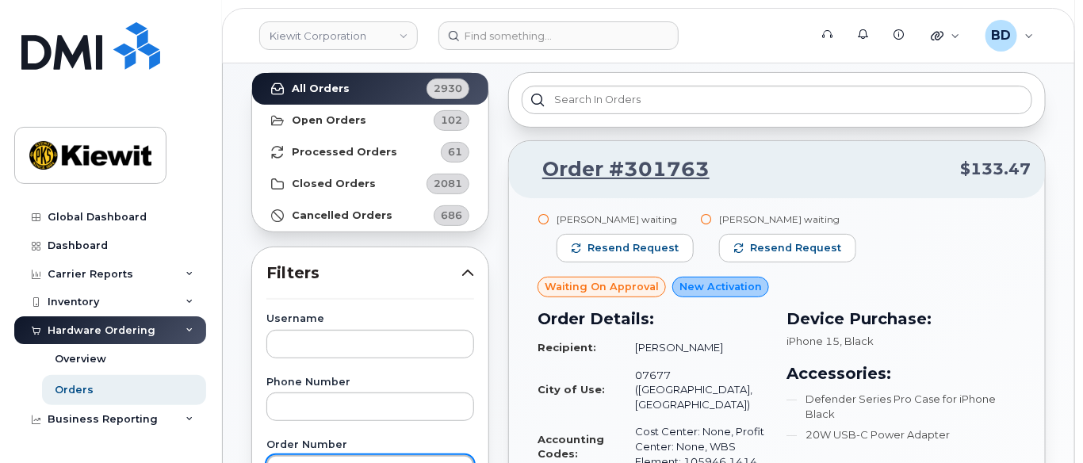
scroll to position [105, 0]
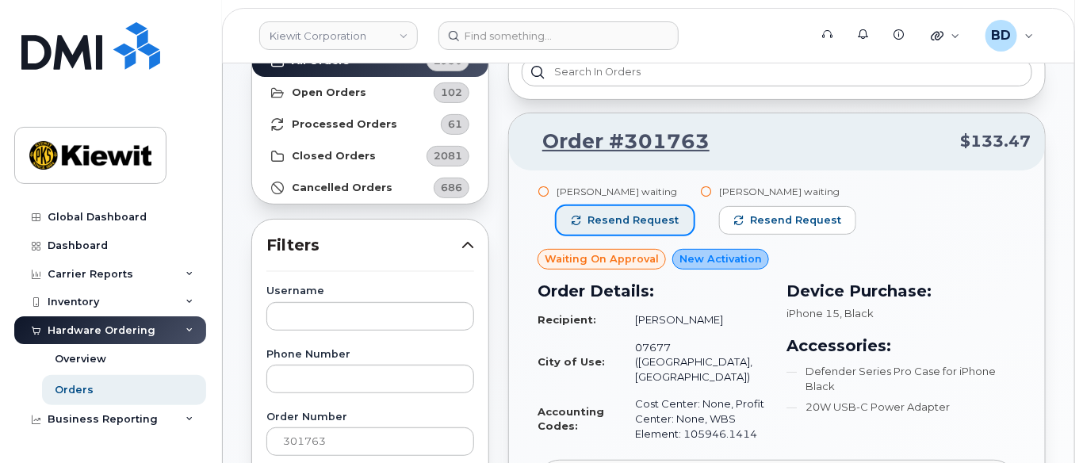
click at [611, 215] on span "Resend request" at bounding box center [633, 220] width 91 height 14
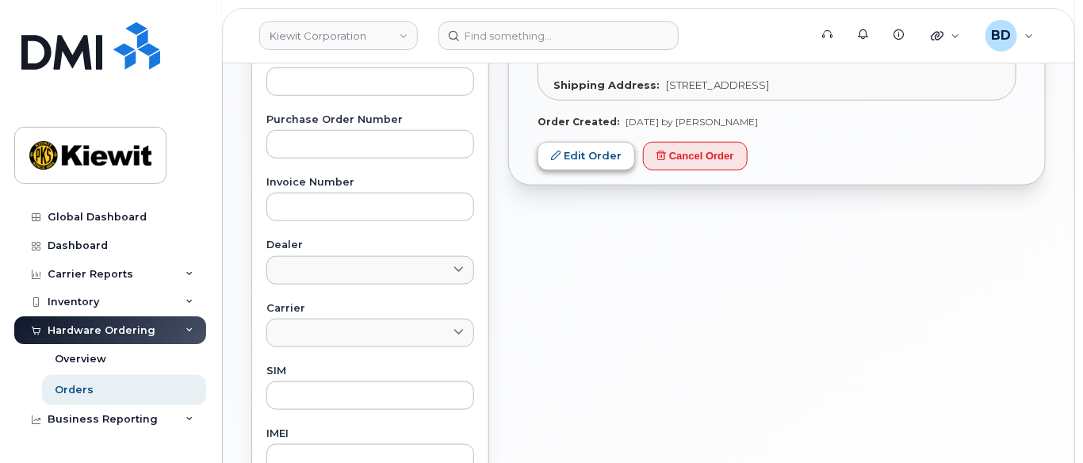
scroll to position [423, 0]
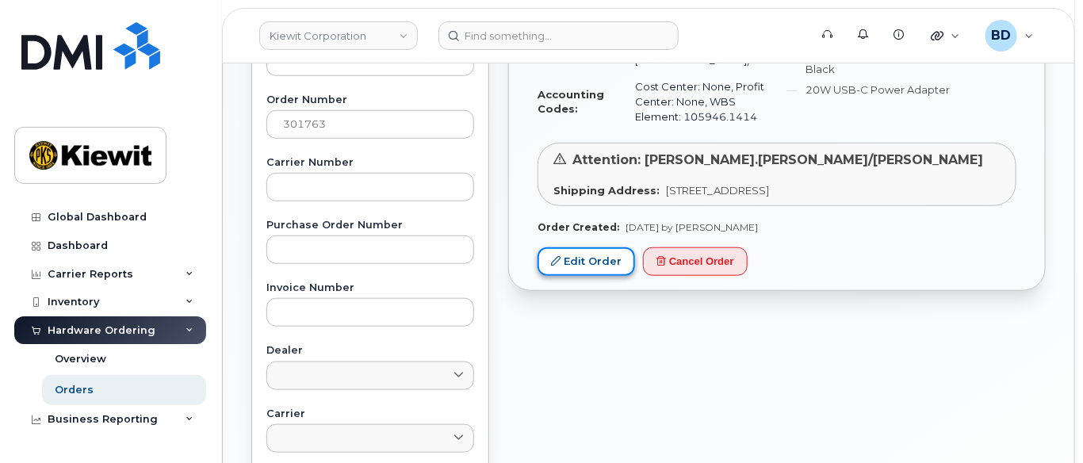
click at [582, 247] on link "Edit Order" at bounding box center [587, 261] width 98 height 29
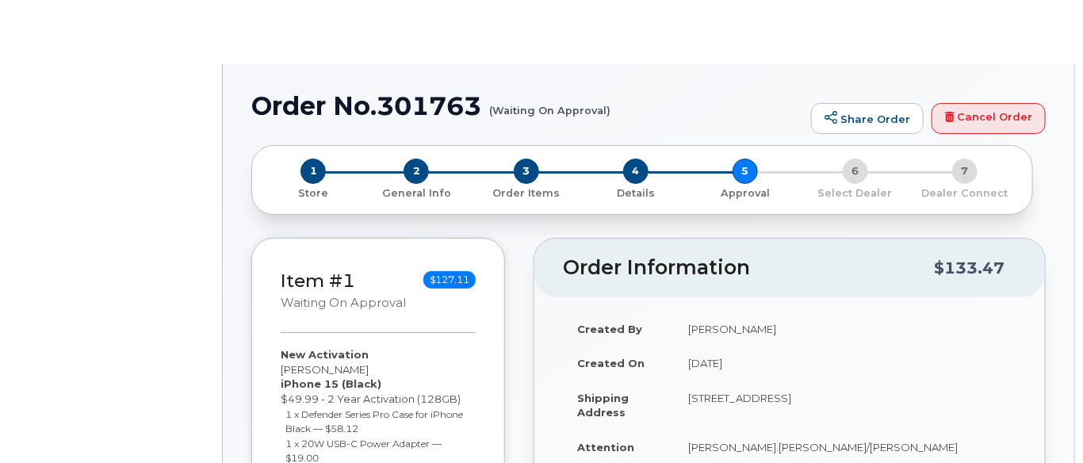
radio input "true"
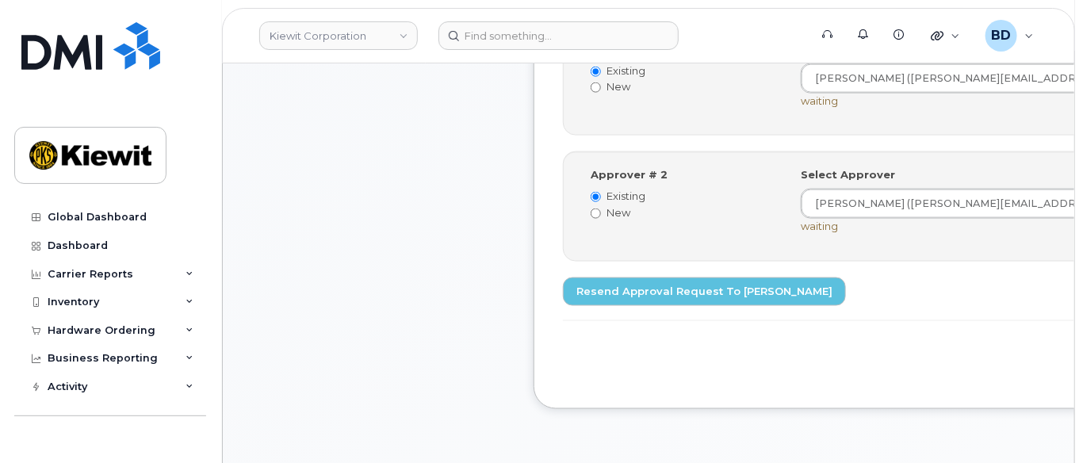
scroll to position [740, 0]
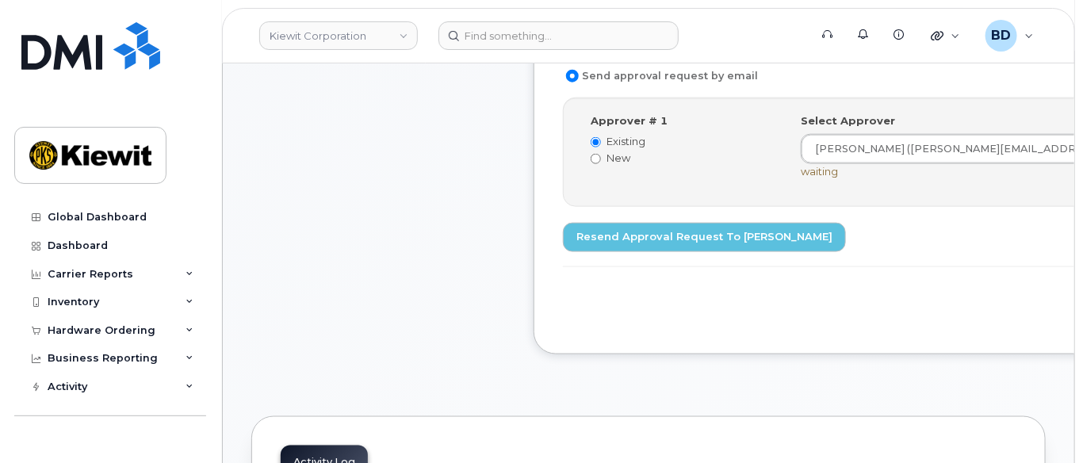
scroll to position [528, 0]
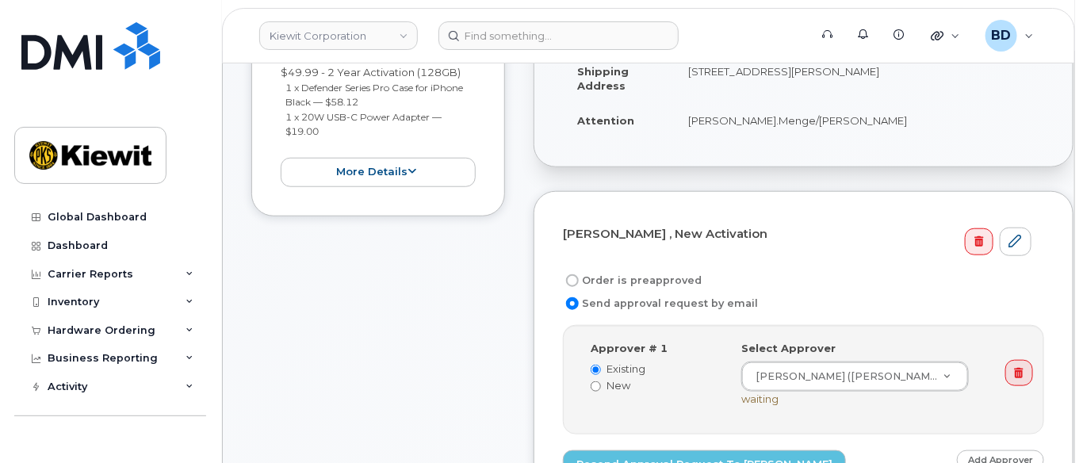
scroll to position [528, 0]
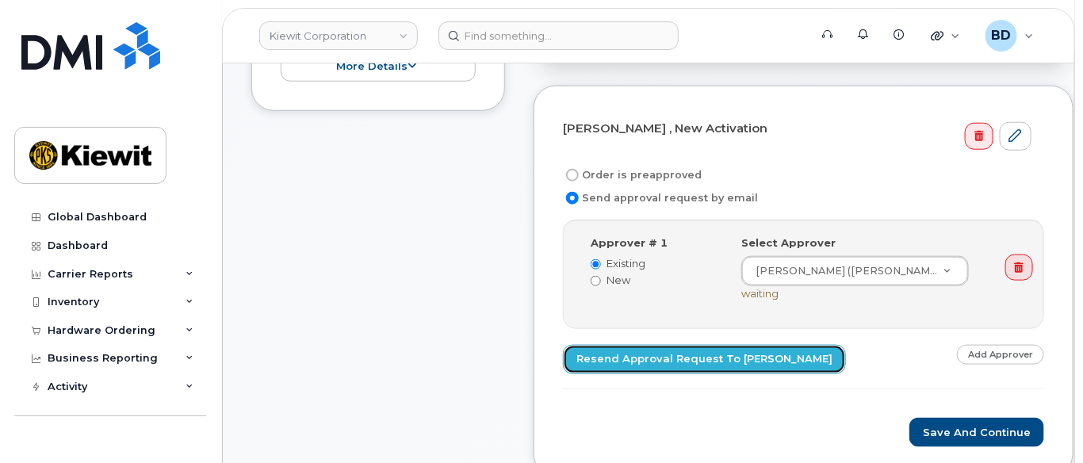
click at [713, 369] on link "Resend Approval Request to [PERSON_NAME]" at bounding box center [704, 359] width 283 height 29
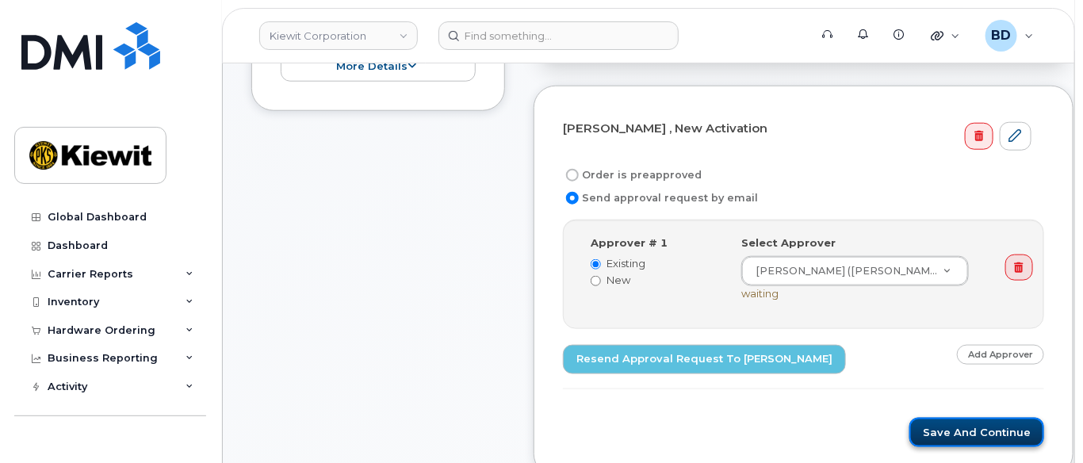
click at [948, 442] on button "Save and Continue" at bounding box center [976, 432] width 135 height 29
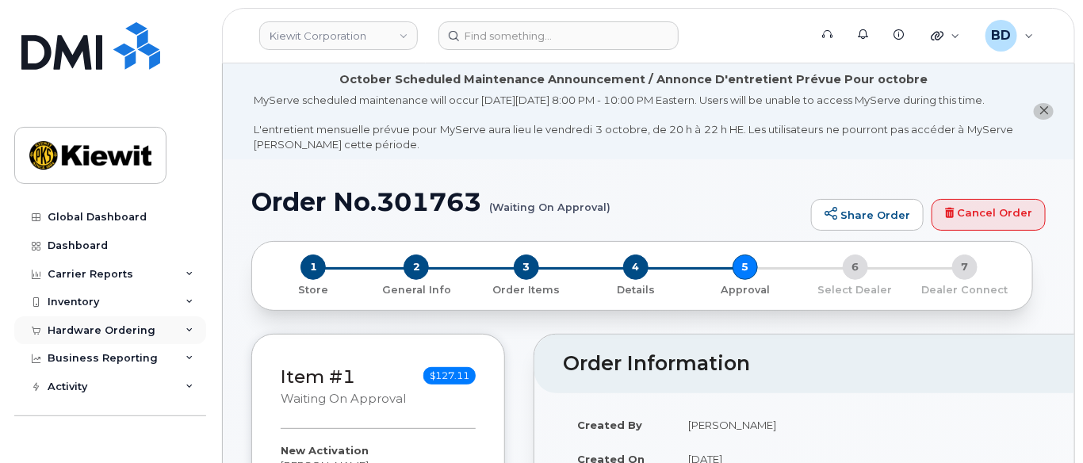
click at [178, 327] on div "Hardware Ordering" at bounding box center [110, 330] width 192 height 29
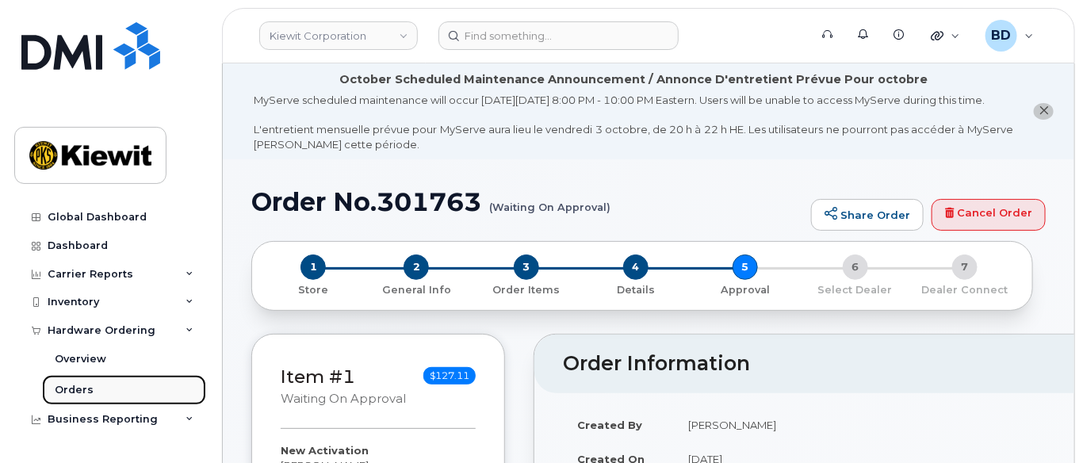
click at [100, 387] on link "Orders" at bounding box center [124, 390] width 164 height 30
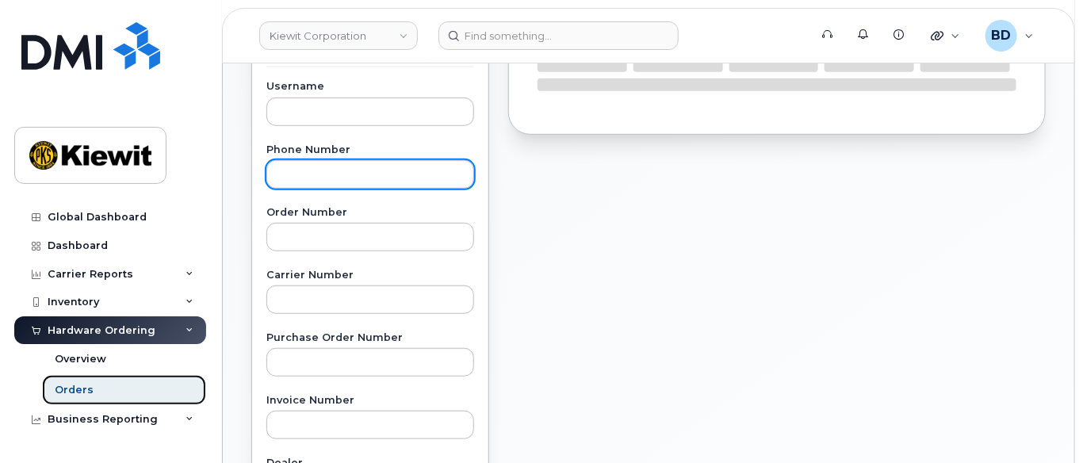
scroll to position [317, 0]
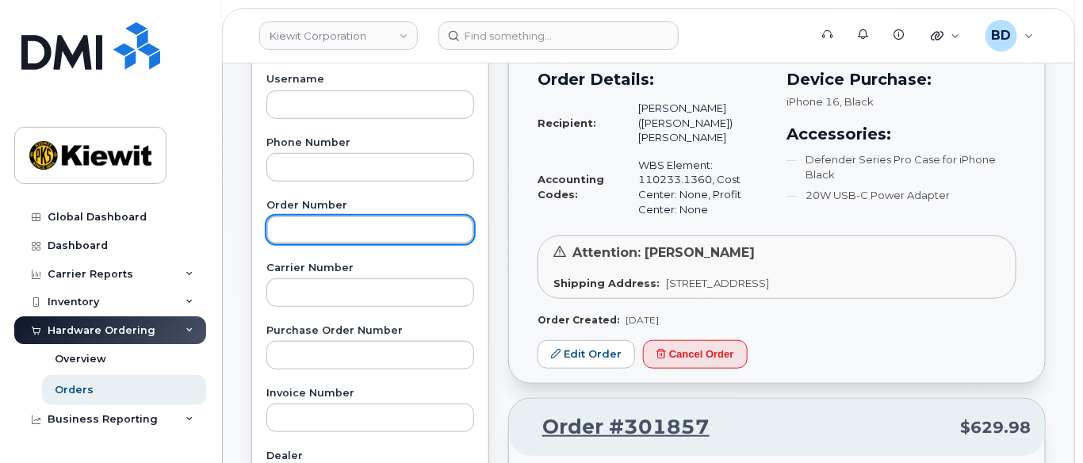
click at [297, 217] on input "text" at bounding box center [370, 230] width 208 height 29
paste input "301779"
type input "301779"
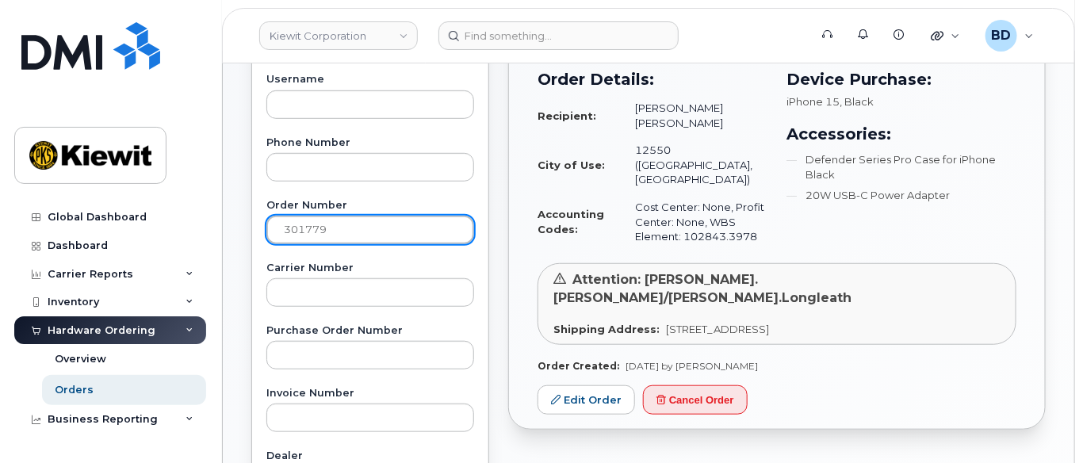
click at [373, 227] on input "301779" at bounding box center [370, 230] width 208 height 29
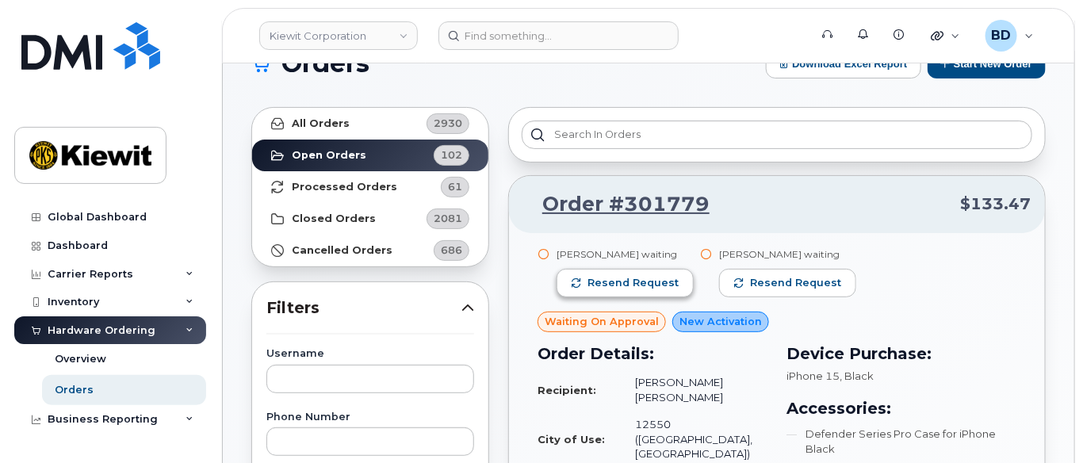
scroll to position [0, 0]
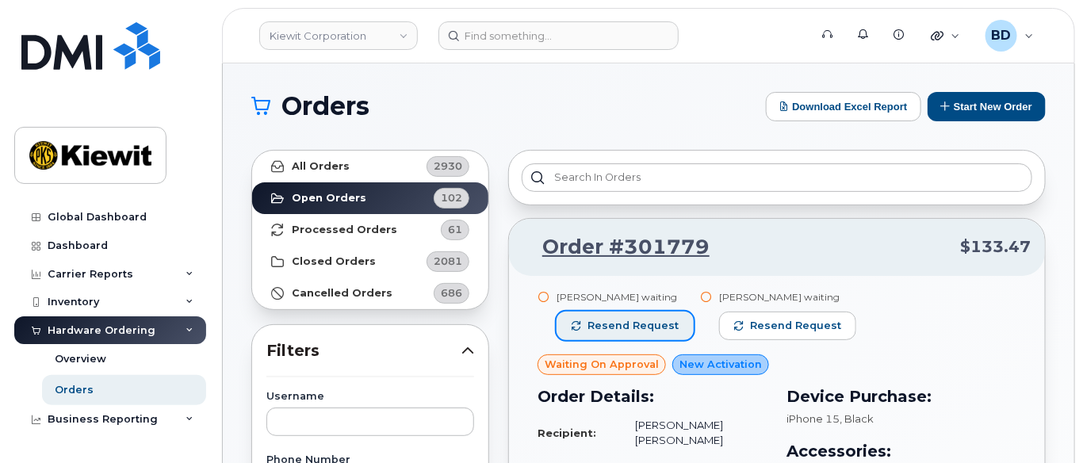
click at [625, 321] on span "Resend request" at bounding box center [633, 326] width 91 height 14
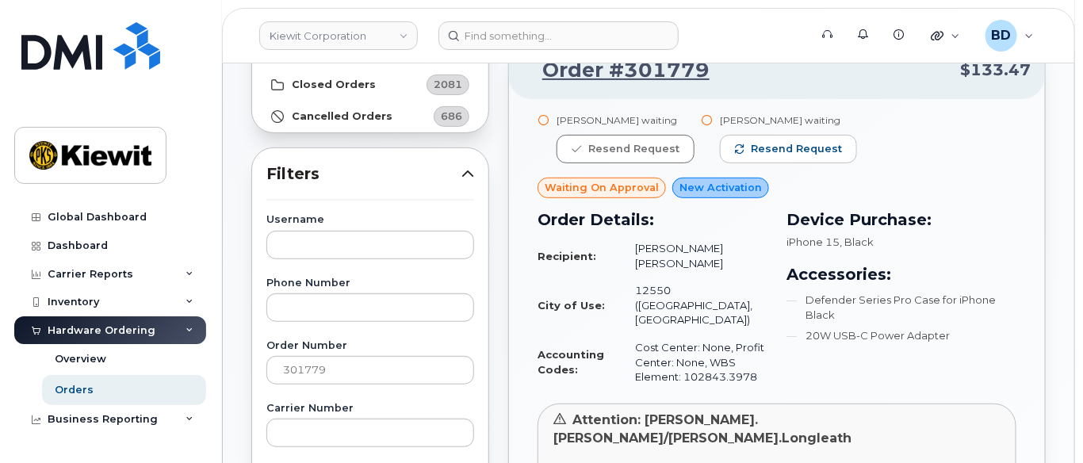
scroll to position [423, 0]
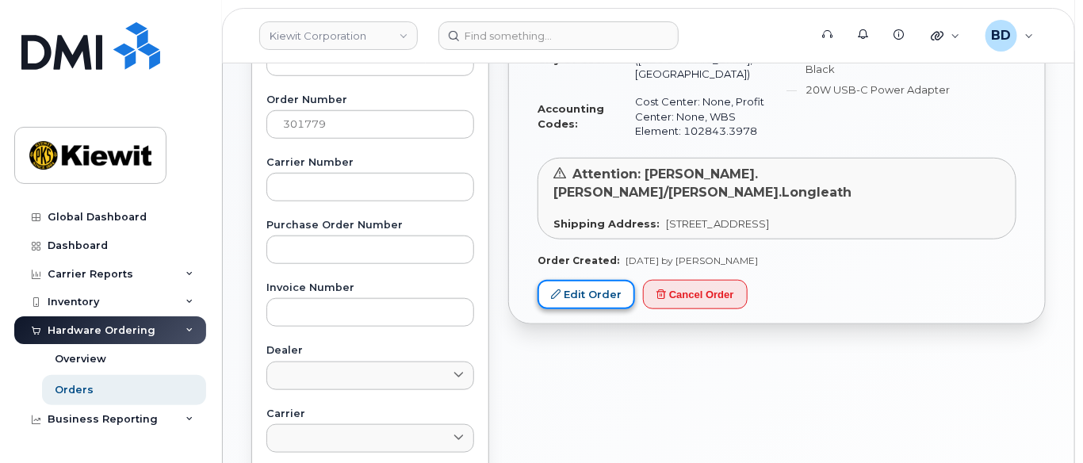
click at [574, 280] on link "Edit Order" at bounding box center [587, 294] width 98 height 29
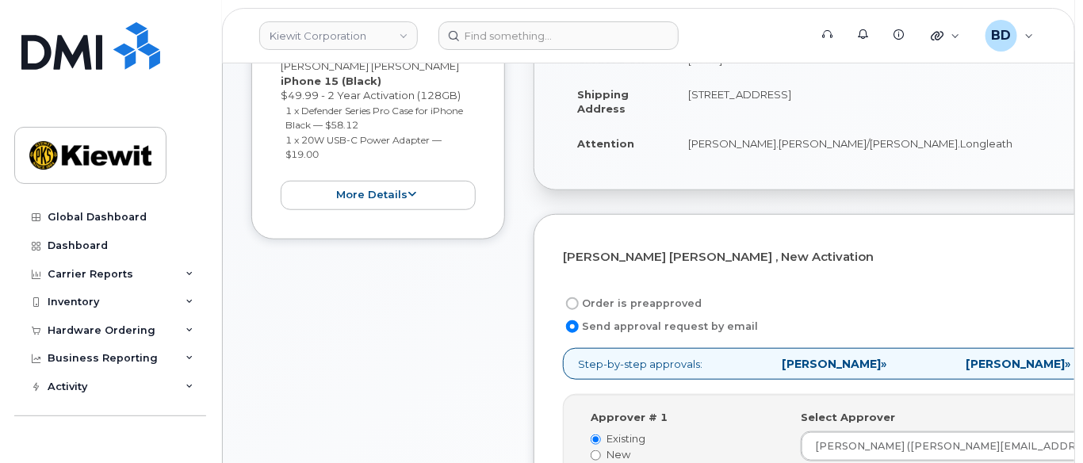
scroll to position [427, 0]
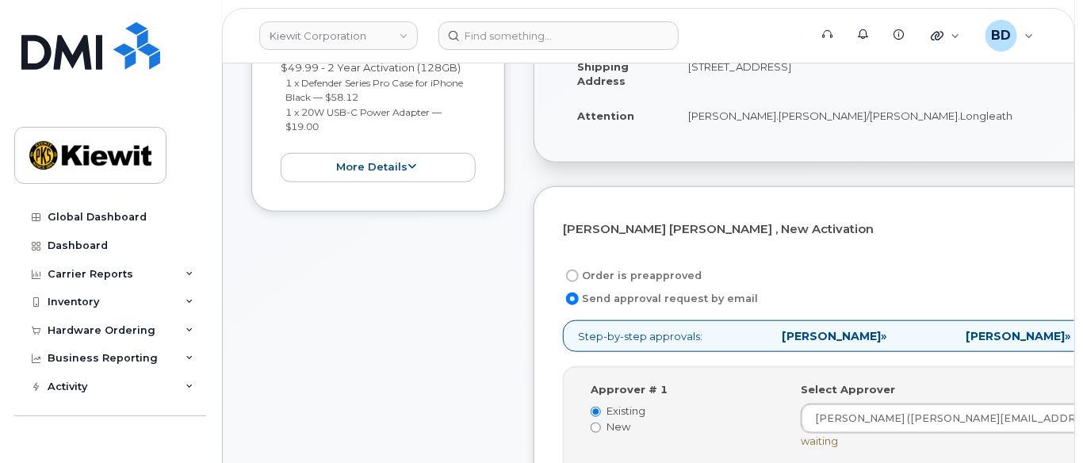
click at [693, 128] on td "[PERSON_NAME].[PERSON_NAME]/[PERSON_NAME].Longleath" at bounding box center [948, 115] width 549 height 35
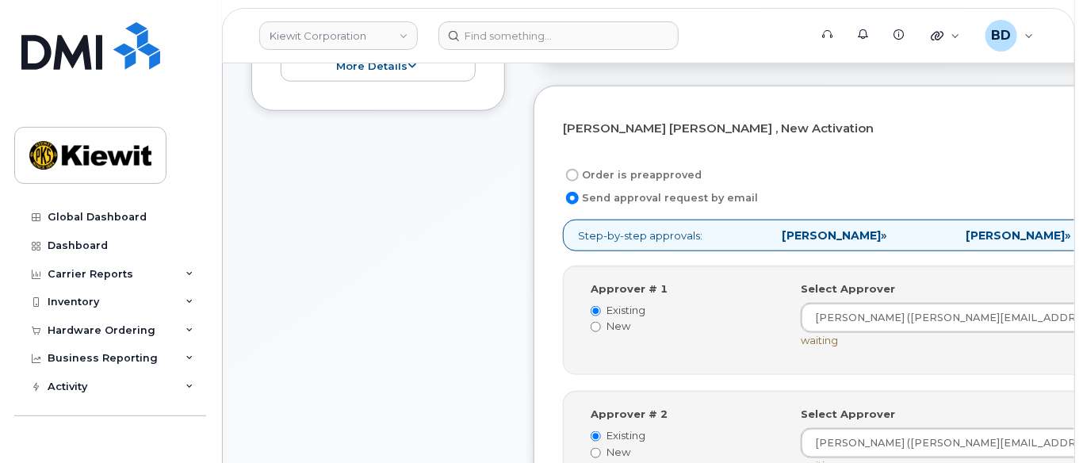
scroll to position [0, 0]
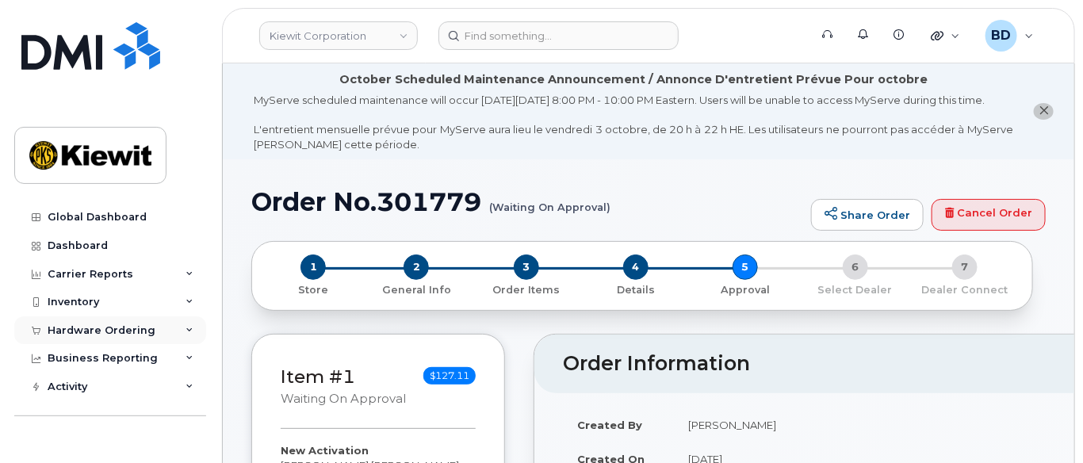
click at [124, 331] on div "Hardware Ordering" at bounding box center [102, 330] width 108 height 13
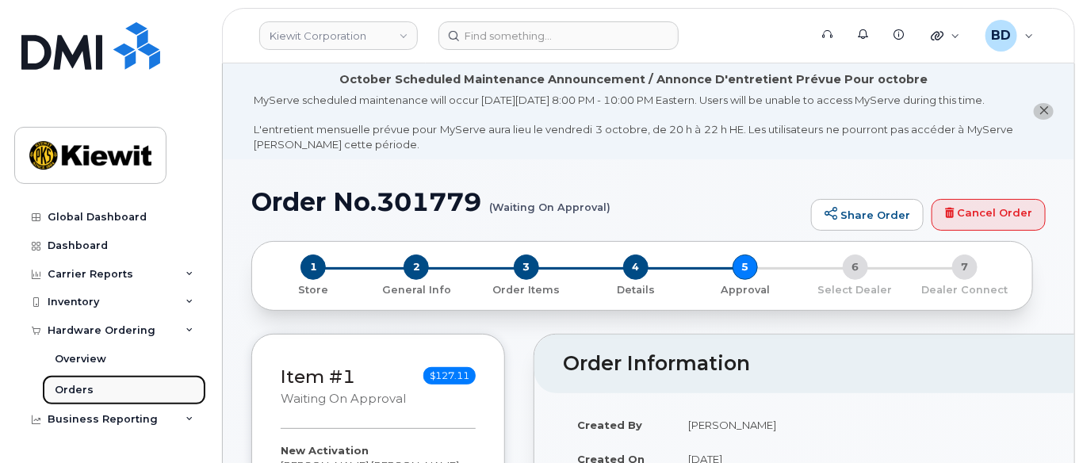
click at [93, 387] on link "Orders" at bounding box center [124, 390] width 164 height 30
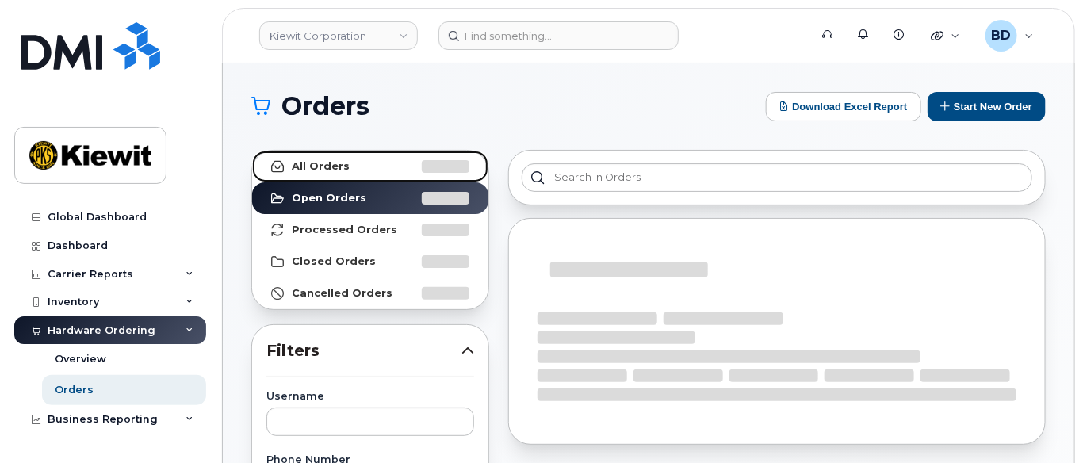
click at [350, 166] on link "All Orders" at bounding box center [370, 167] width 236 height 32
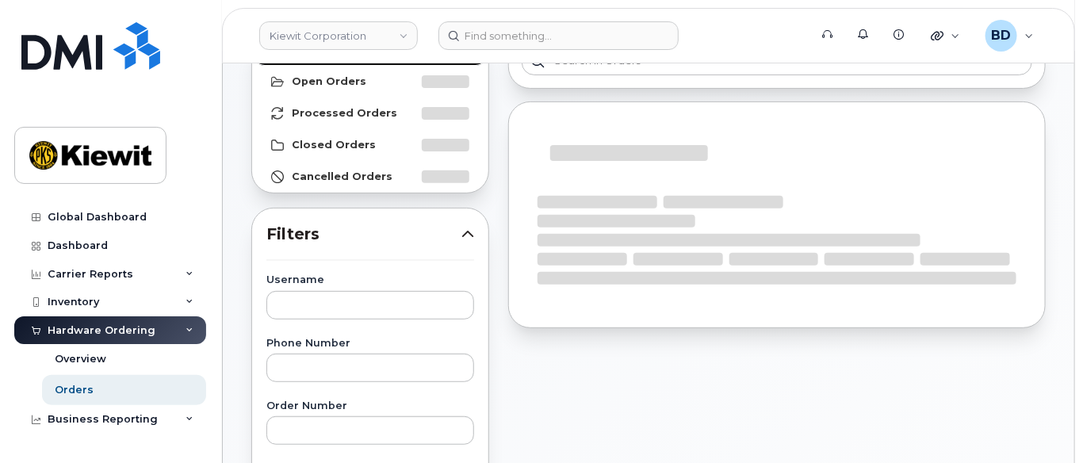
scroll to position [211, 0]
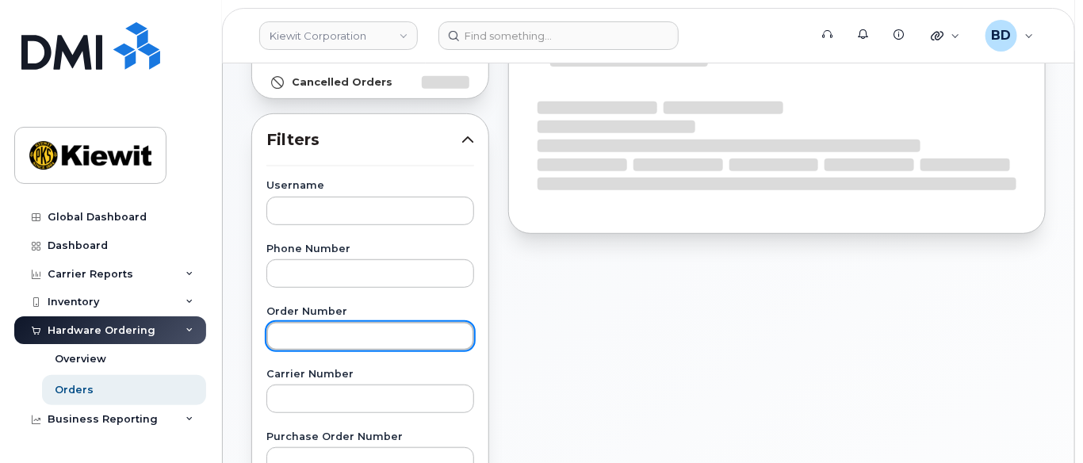
click at [294, 338] on input "text" at bounding box center [370, 336] width 208 height 29
paste input "301820"
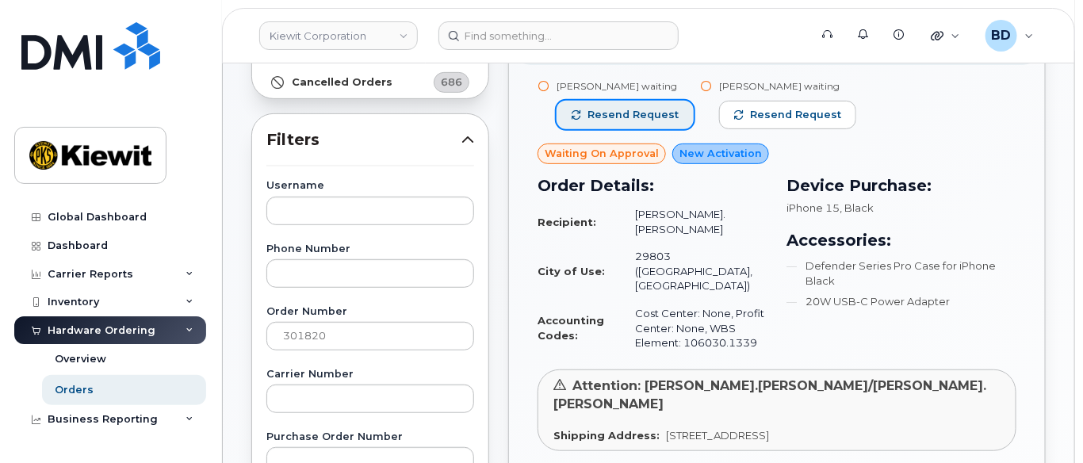
click at [618, 108] on span "Resend request" at bounding box center [633, 115] width 91 height 14
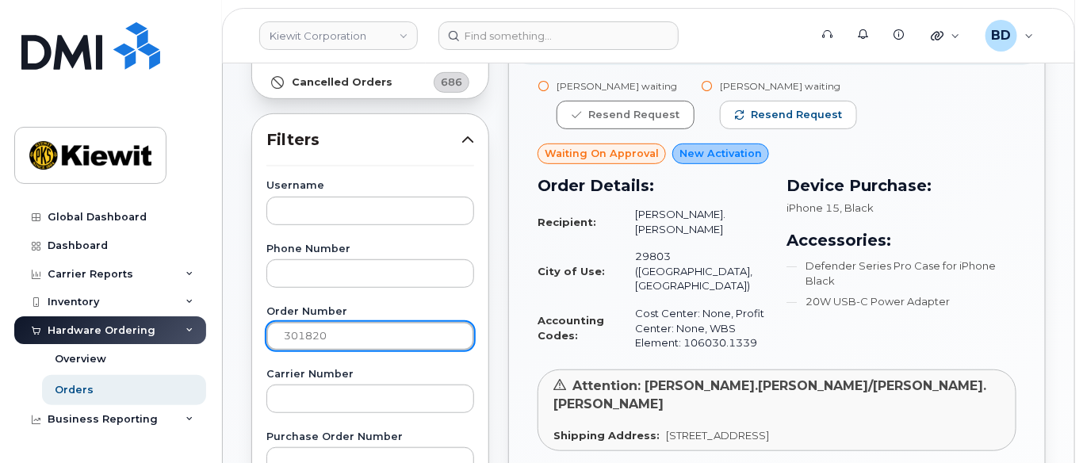
drag, startPoint x: 335, startPoint y: 325, endPoint x: 156, endPoint y: 341, distance: 179.1
click at [223, 341] on div "[PERSON_NAME] Corporation Support Alerts Knowledge Base Quicklinks Suspend / Ca…" at bounding box center [649, 458] width 852 height 1210
paste input "2"
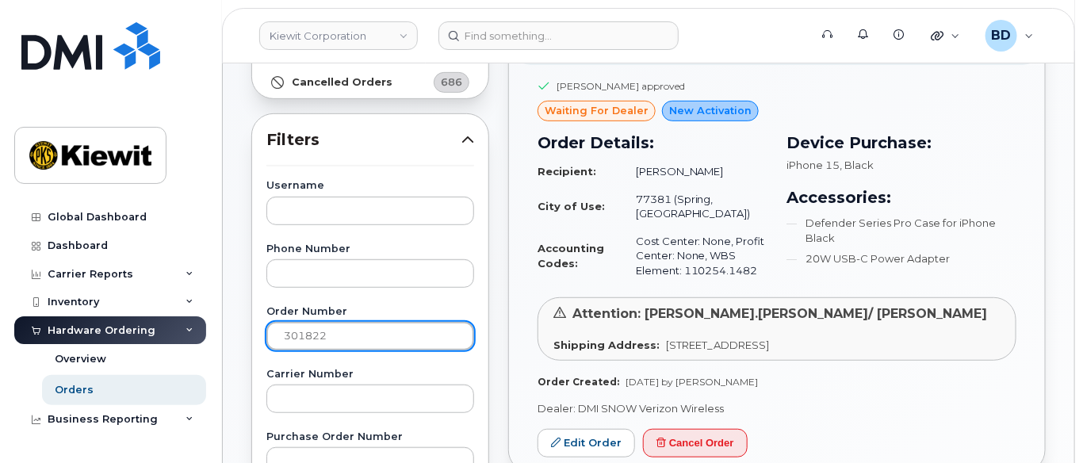
drag, startPoint x: 350, startPoint y: 325, endPoint x: 228, endPoint y: 350, distance: 124.6
click at [228, 350] on div "Orders Download Excel Report Start New Order All Orders 2930 Open Orders 102 Pr…" at bounding box center [649, 458] width 852 height 1210
paste input "30"
type input "301830"
